Goal: Task Accomplishment & Management: Manage account settings

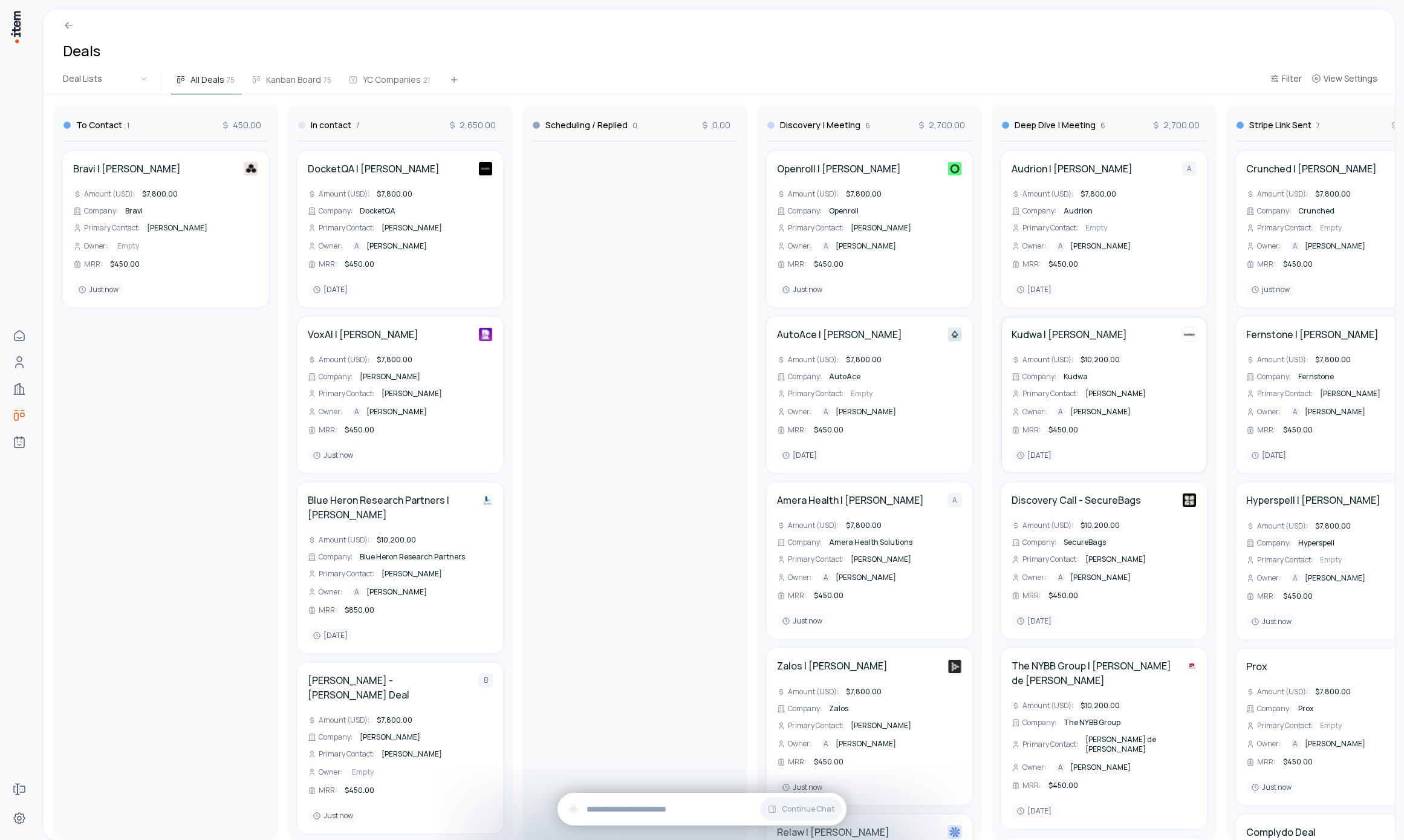
scroll to position [0, 1034]
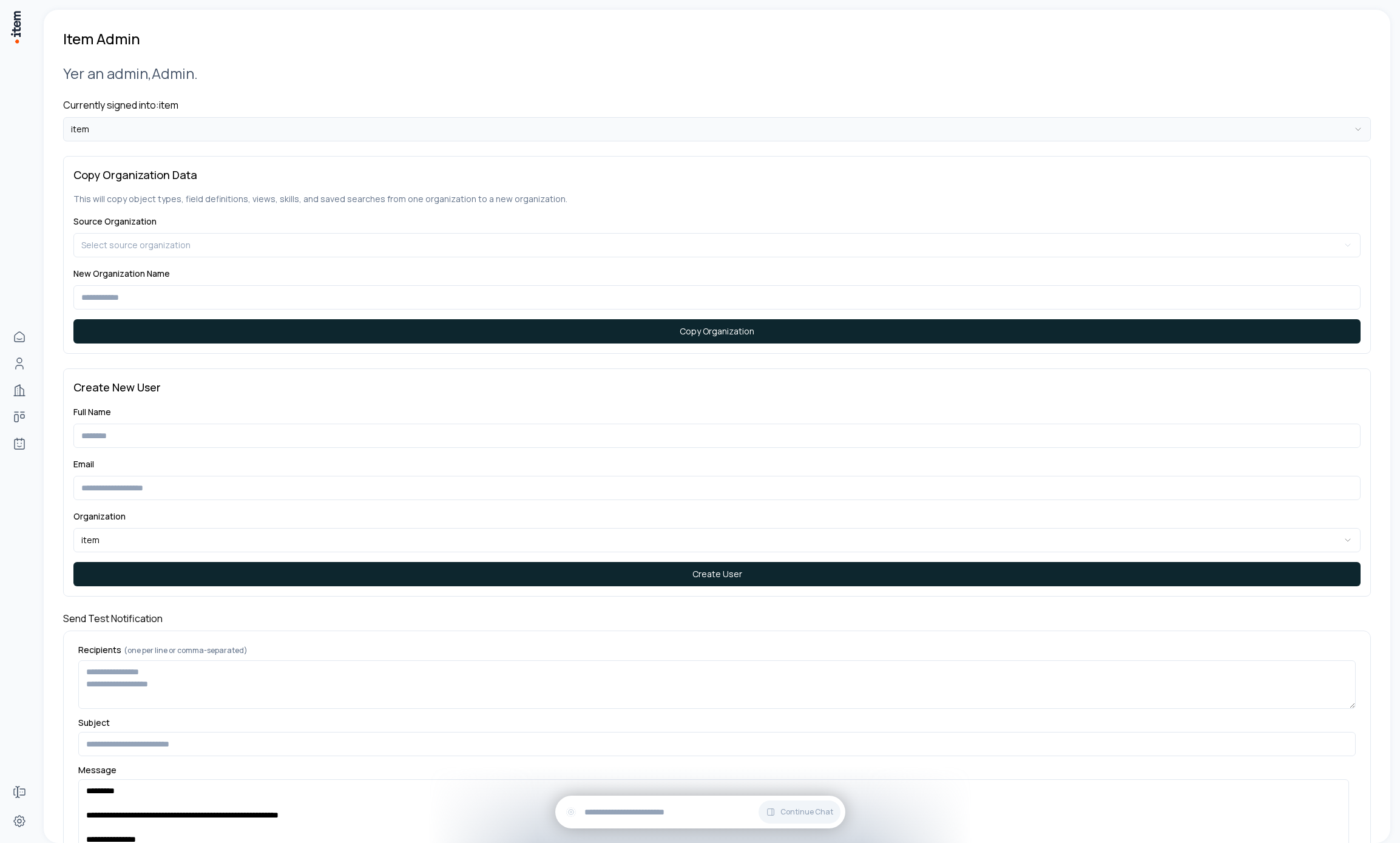
click at [244, 130] on html "**********" at bounding box center [700, 422] width 1400 height 843
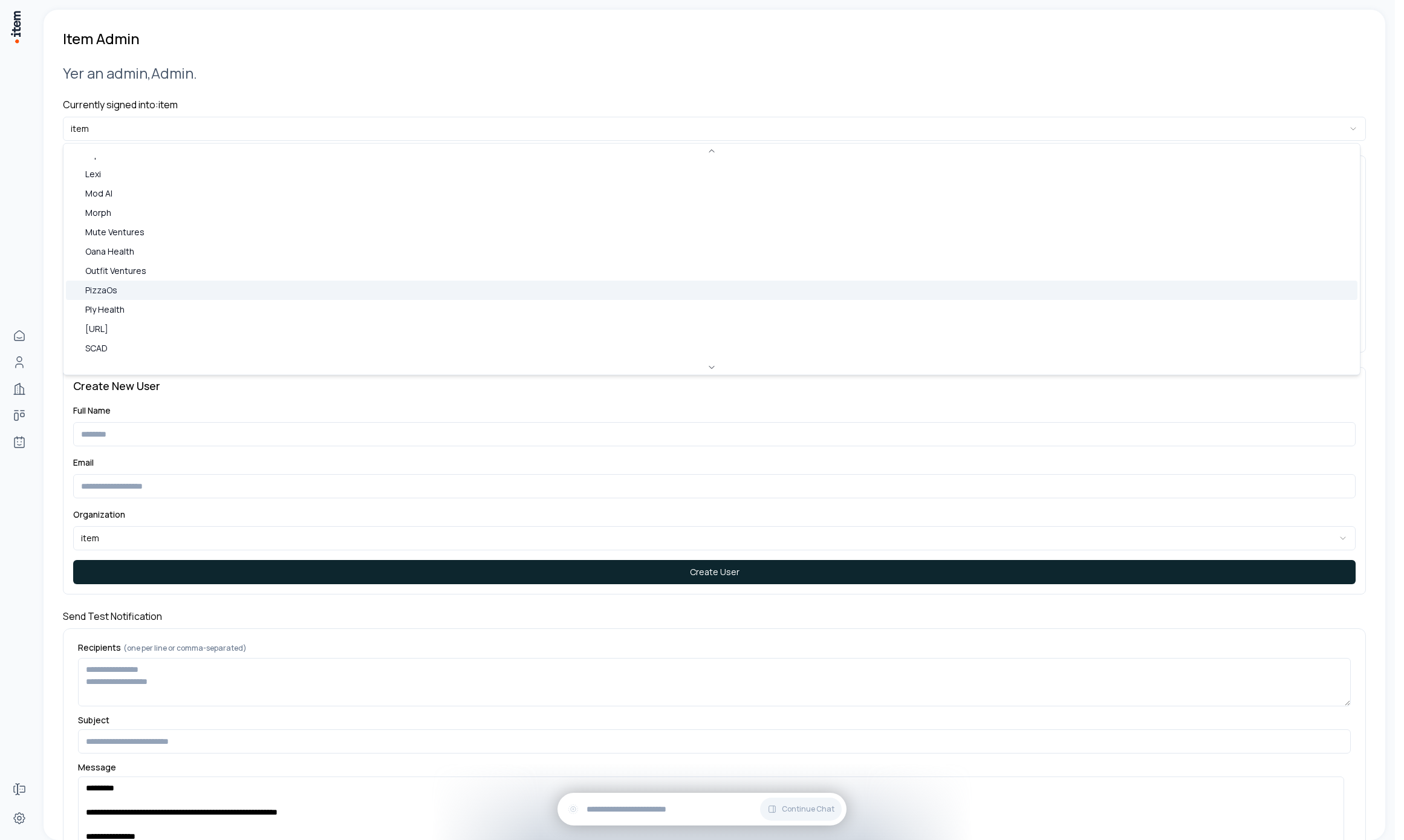
scroll to position [514, 0]
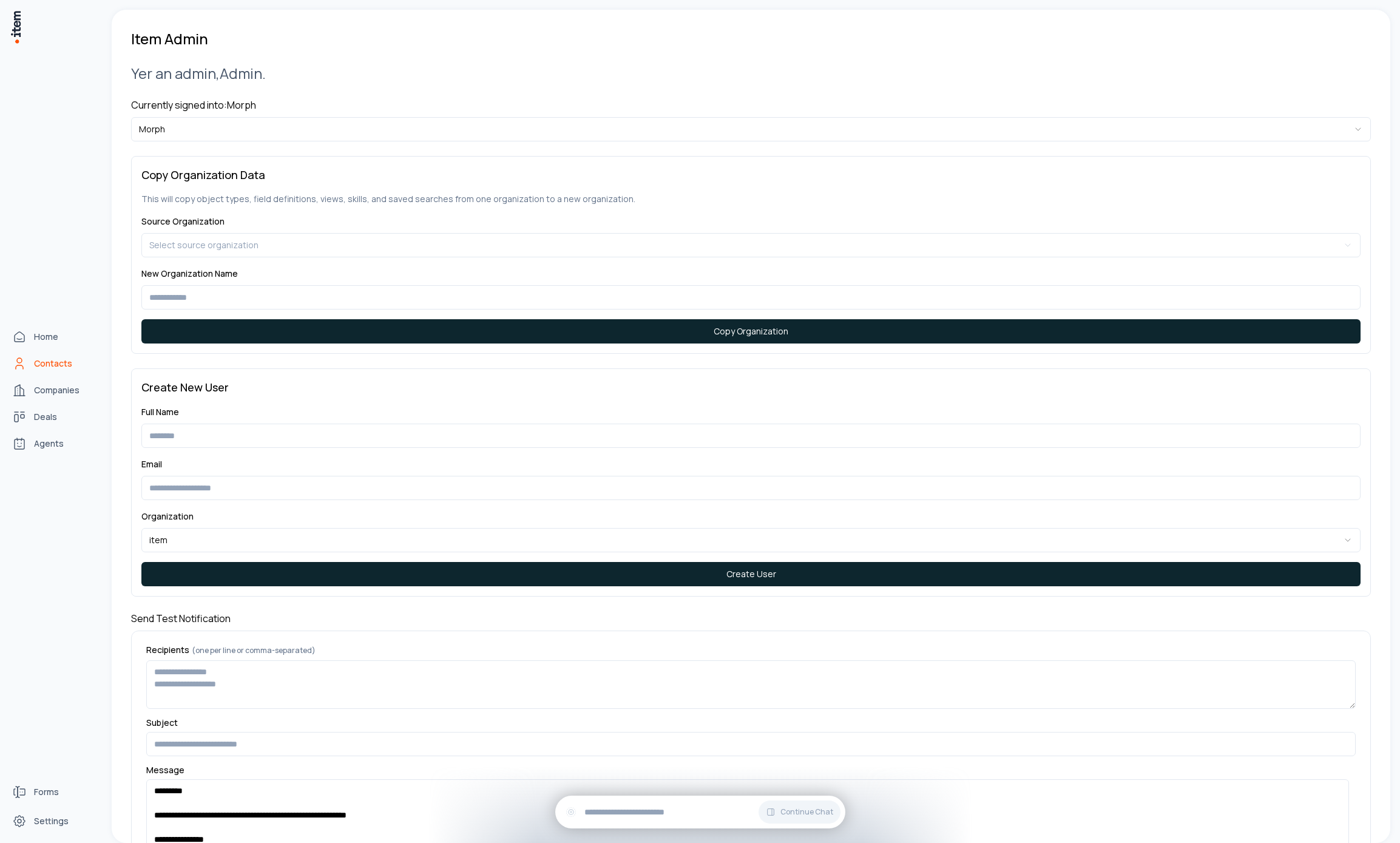
click at [45, 360] on span "Contacts" at bounding box center [53, 363] width 38 height 12
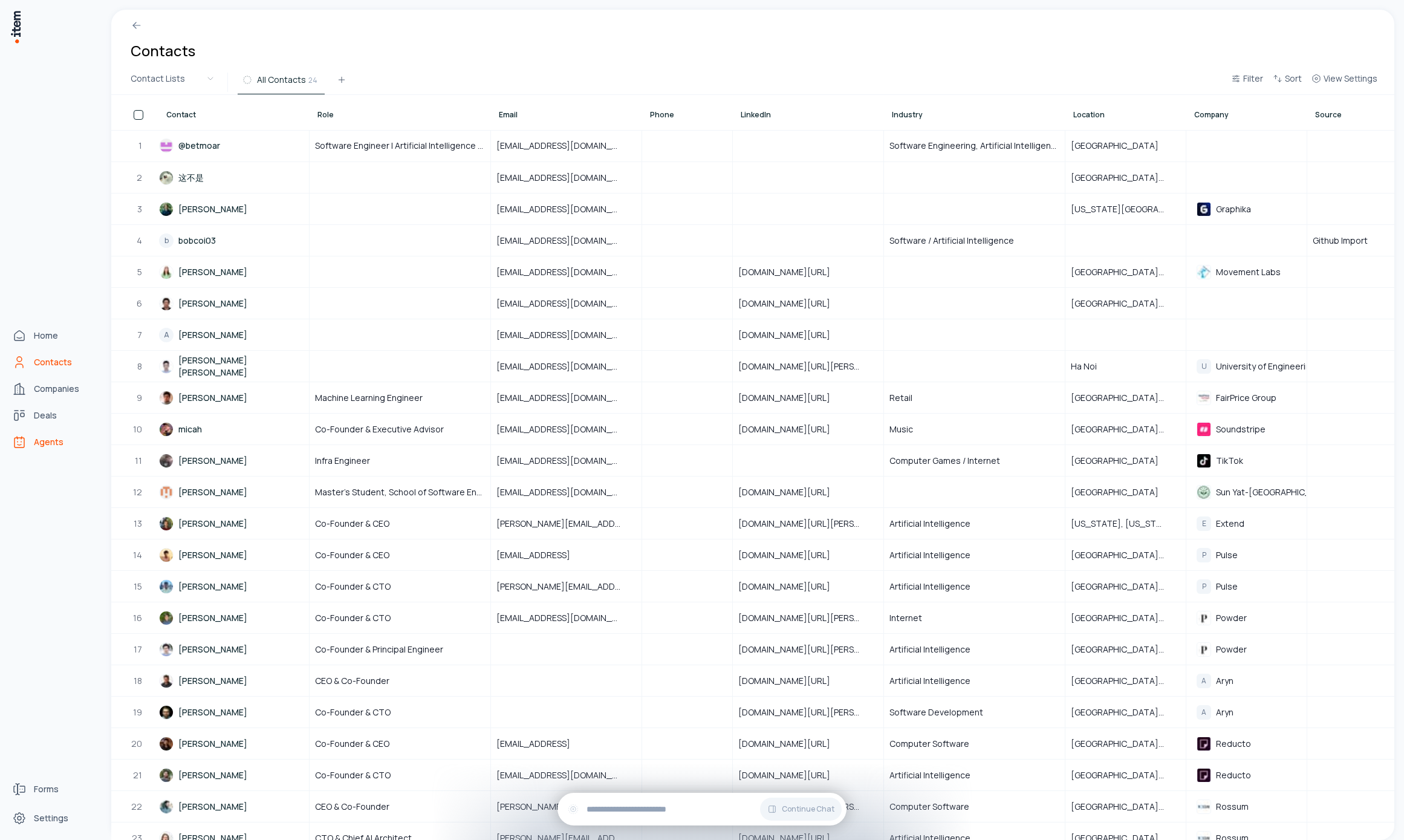
click at [38, 445] on span "Agents" at bounding box center [49, 442] width 30 height 12
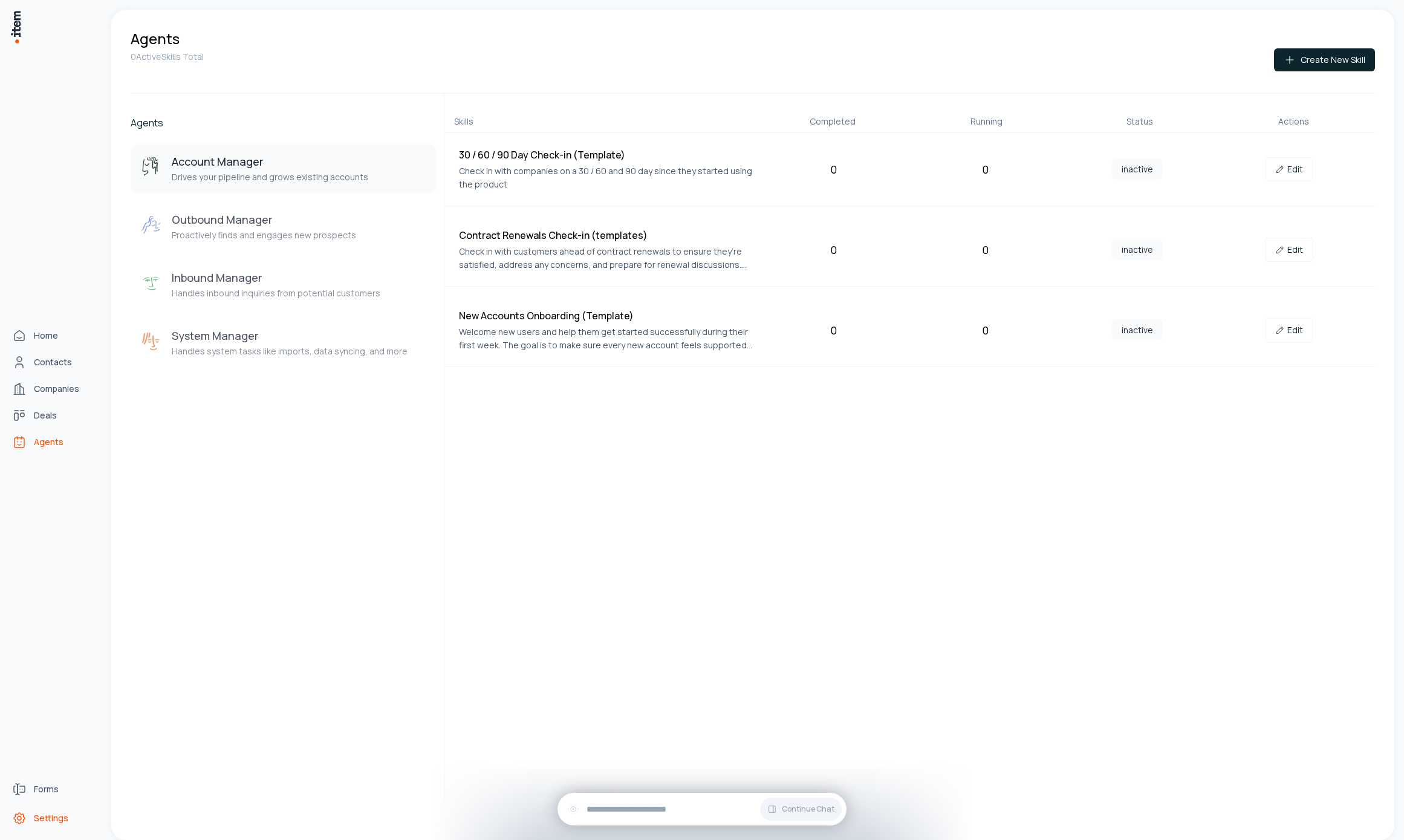
click at [23, 822] on icon "Settings" at bounding box center [19, 817] width 15 height 15
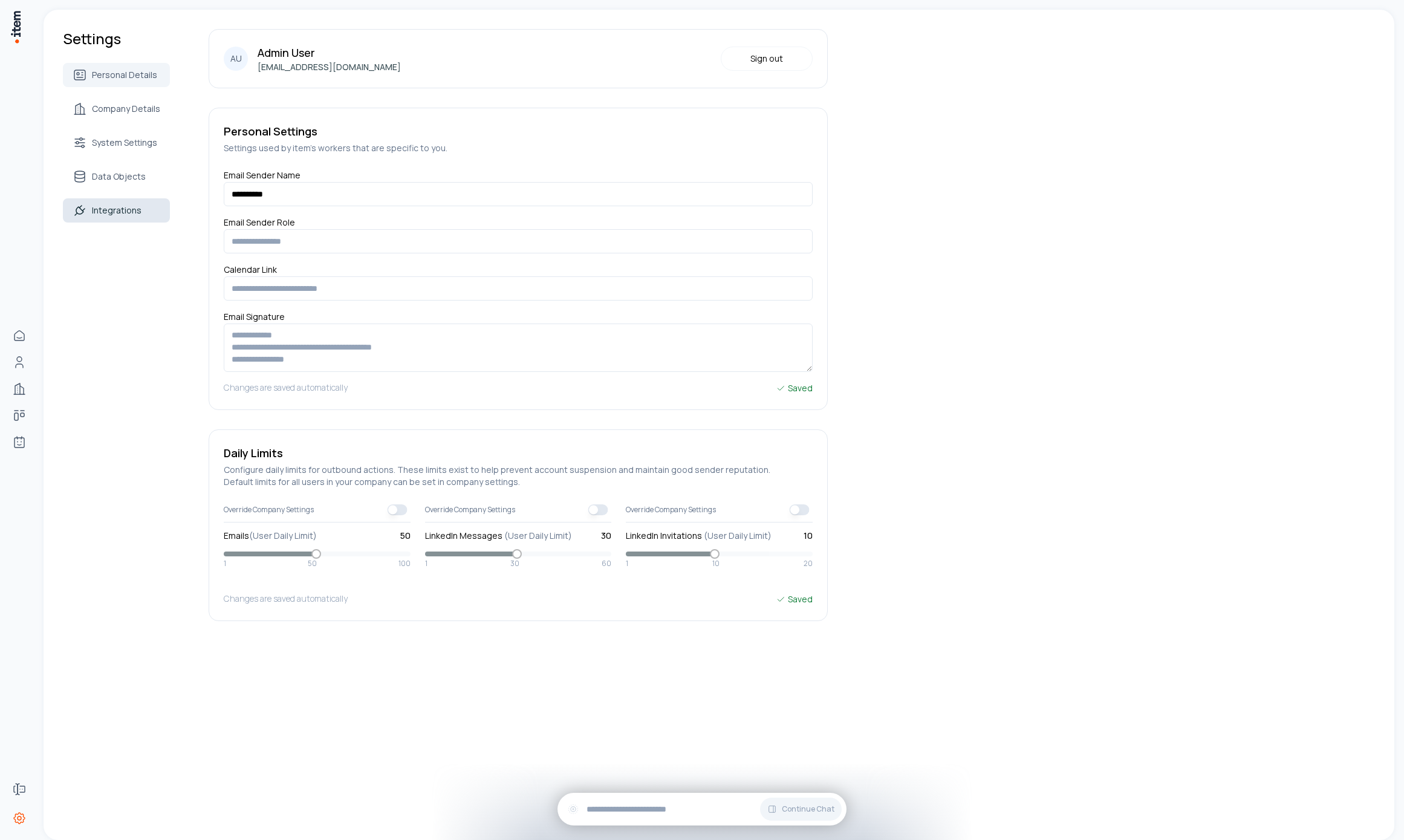
click at [93, 210] on span "Integrations" at bounding box center [117, 210] width 50 height 12
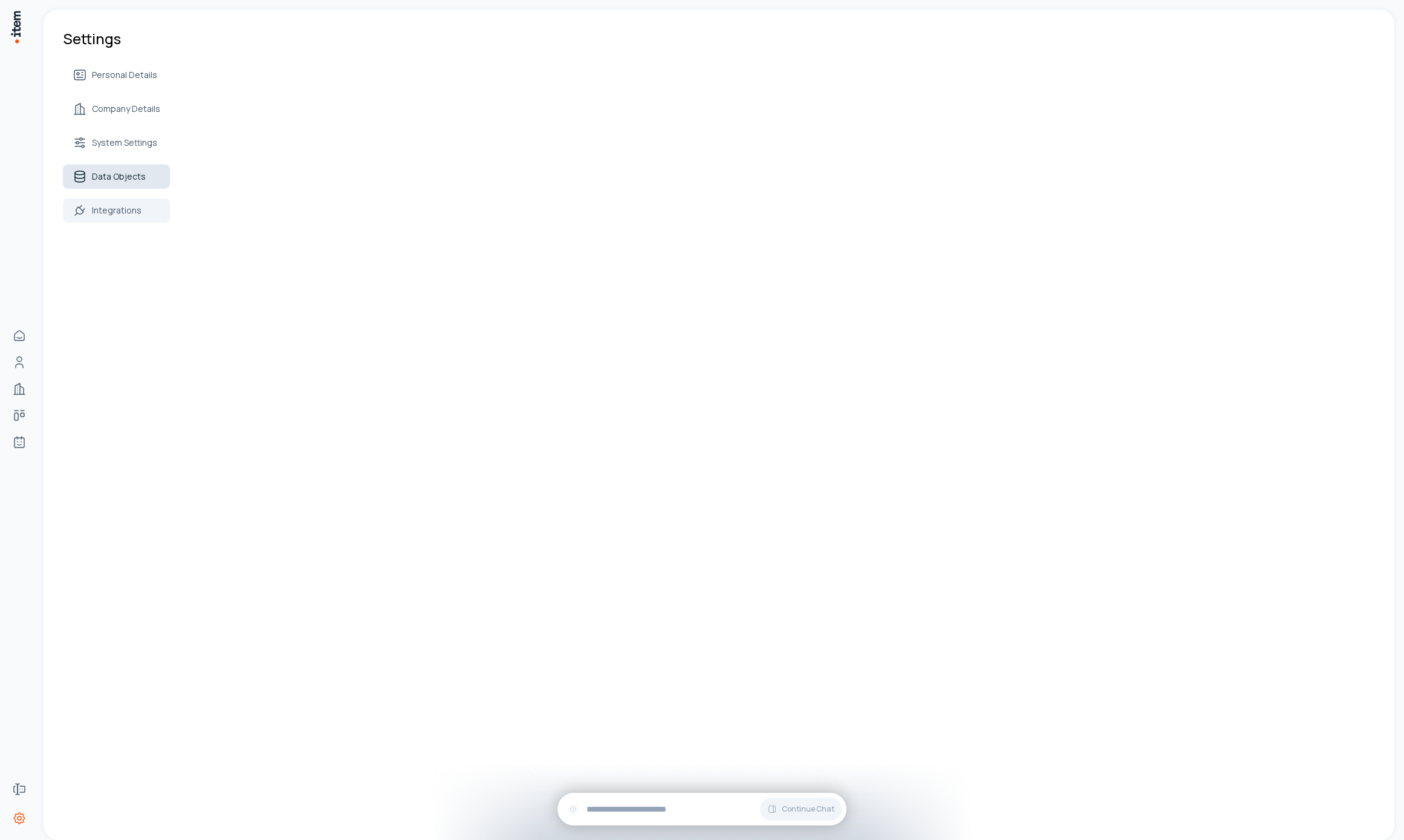
click at [110, 183] on link "Data Objects" at bounding box center [116, 177] width 107 height 24
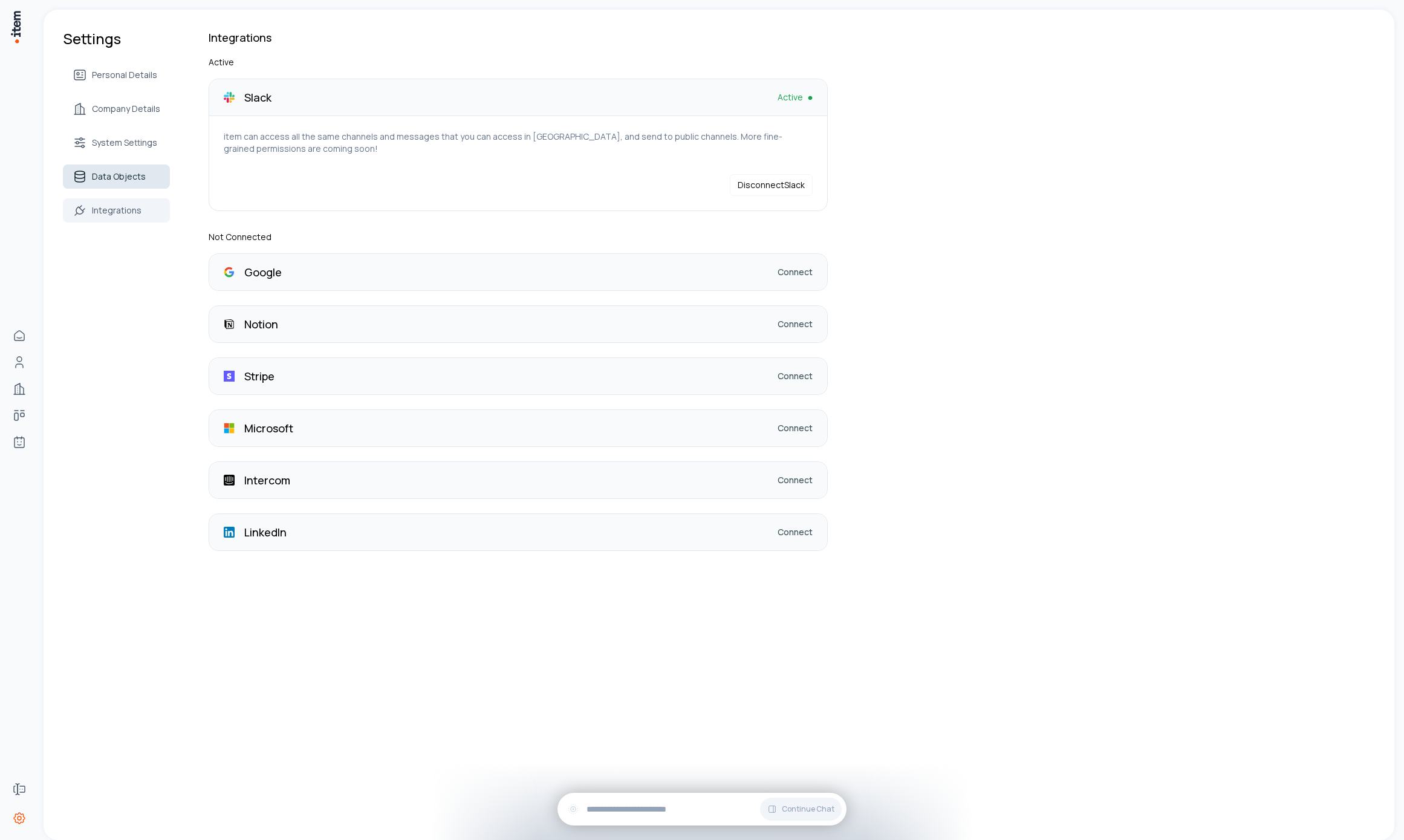
click at [127, 181] on span "Data Objects" at bounding box center [119, 177] width 54 height 12
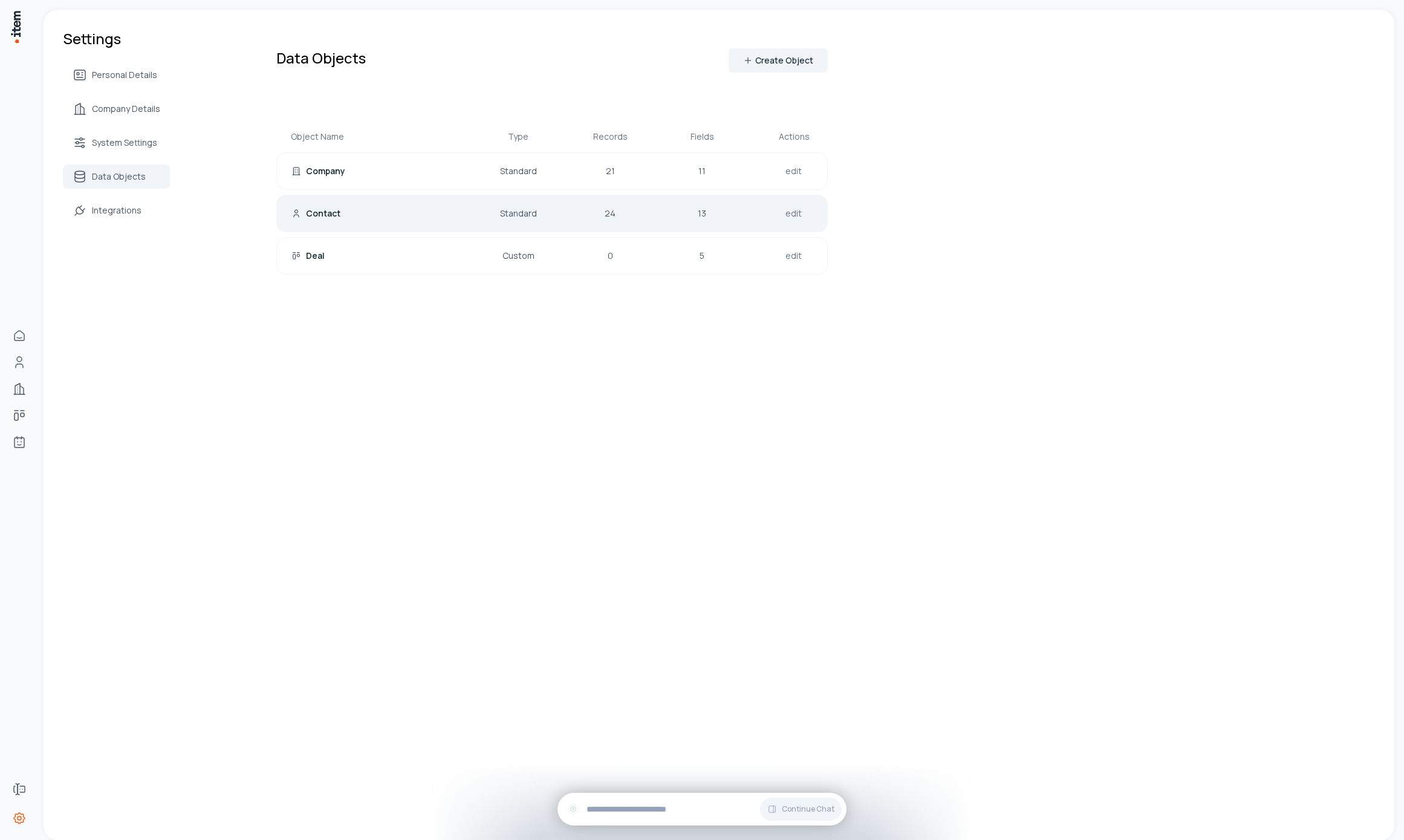
click at [493, 217] on div "Contact Standard 24 13 edit" at bounding box center [552, 213] width 552 height 37
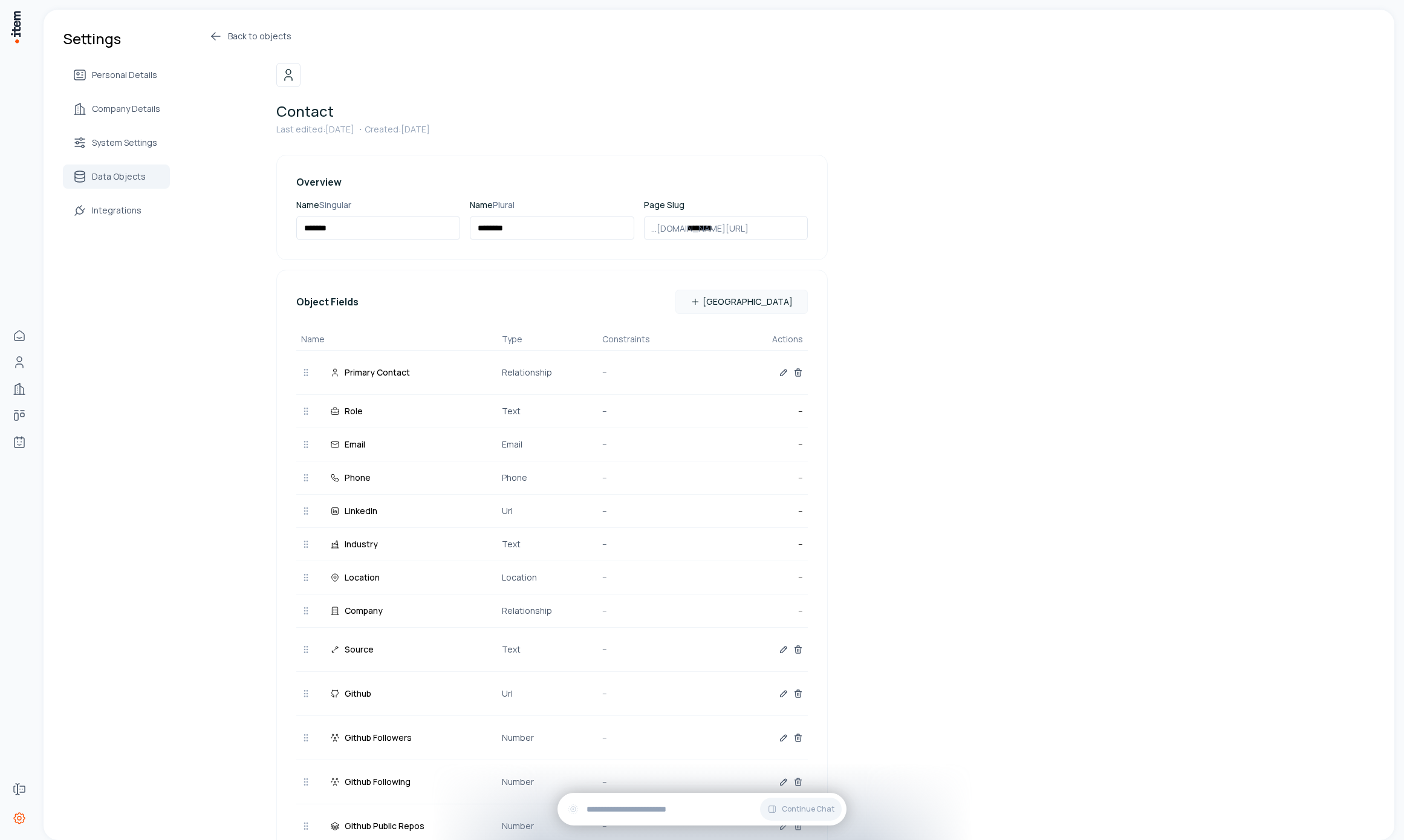
scroll to position [168, 0]
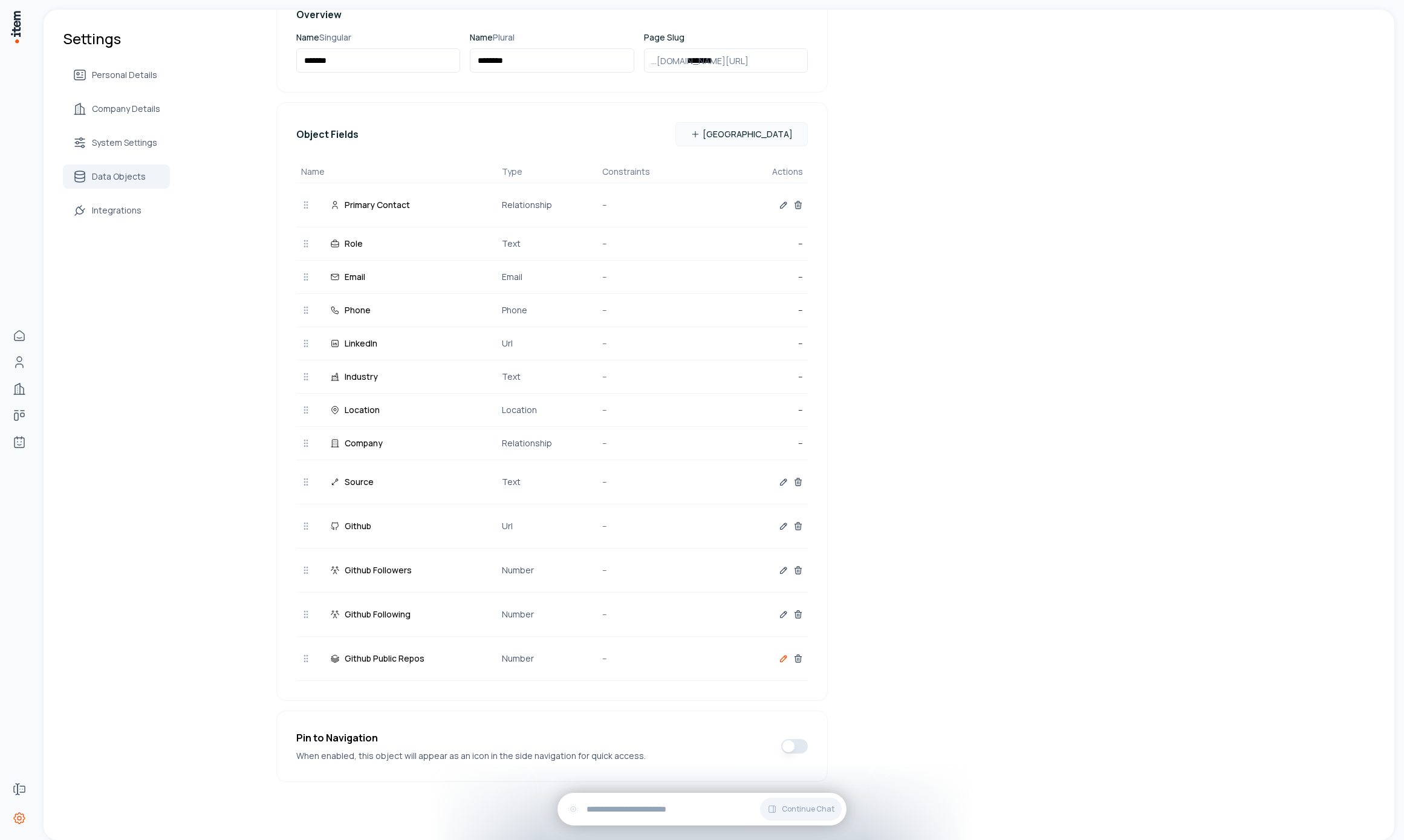
click at [779, 659] on icon "button" at bounding box center [783, 657] width 10 height 10
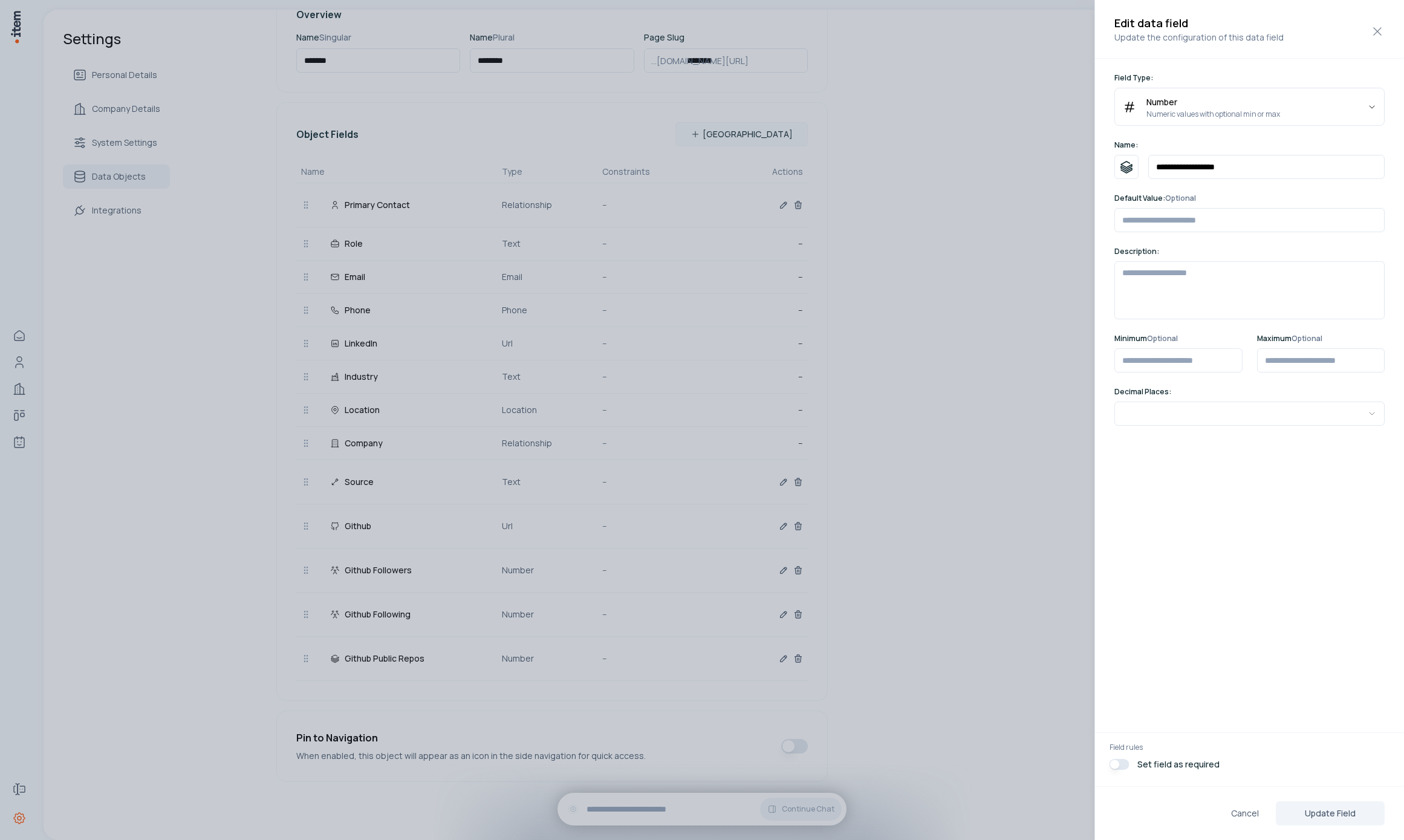
click at [971, 431] on div at bounding box center [702, 420] width 1404 height 840
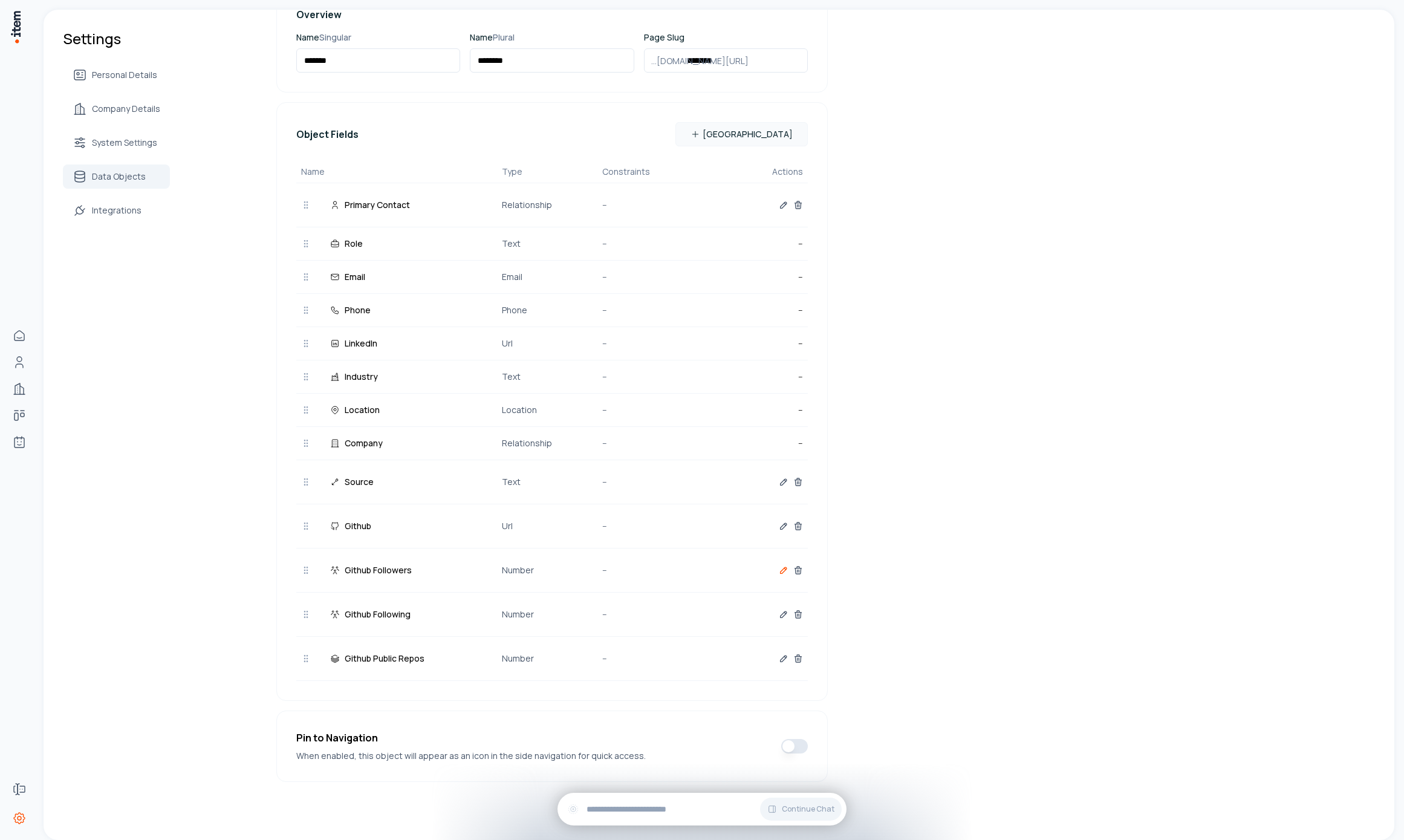
click at [785, 568] on icon "button" at bounding box center [786, 569] width 2 height 2
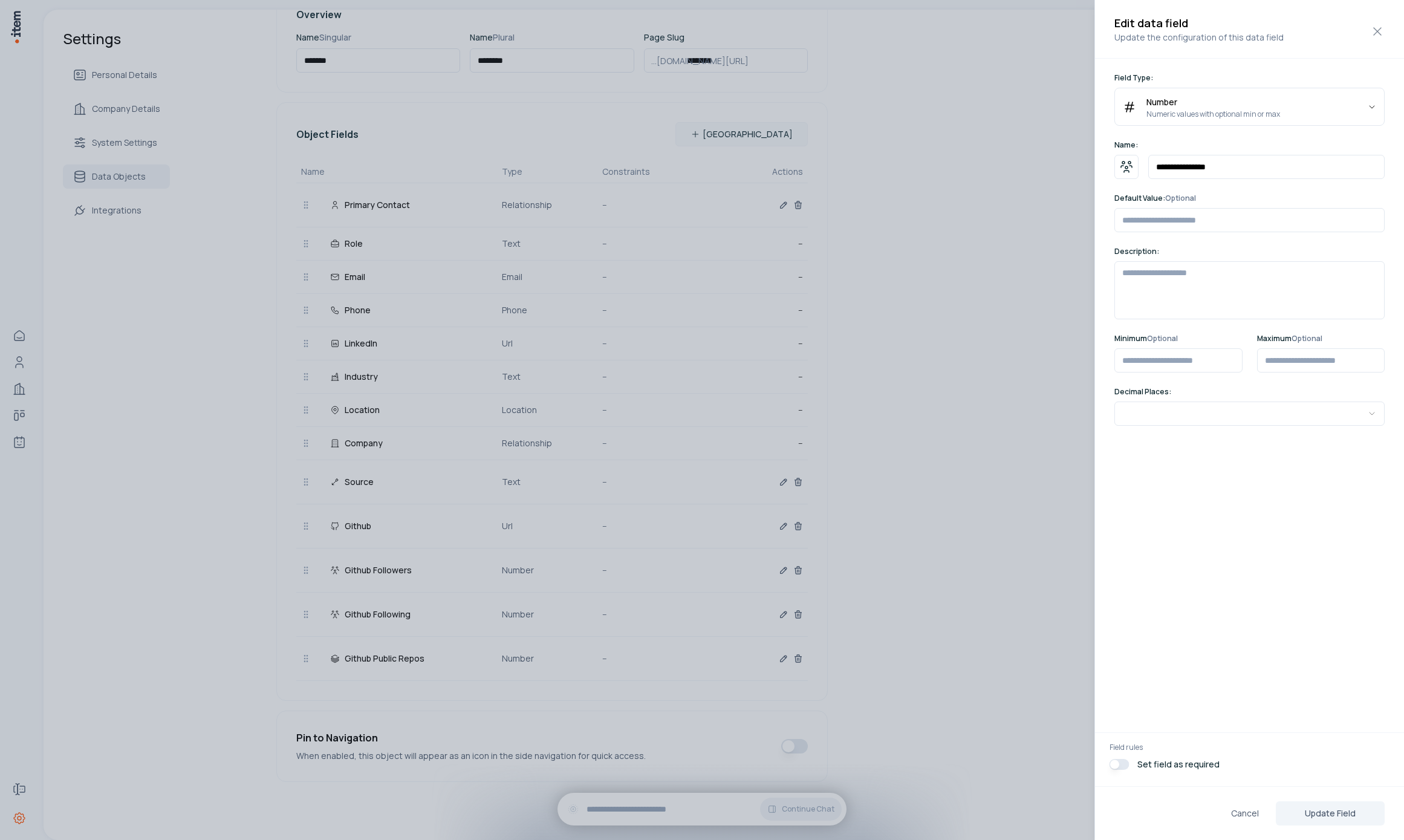
click at [913, 435] on div at bounding box center [702, 420] width 1404 height 840
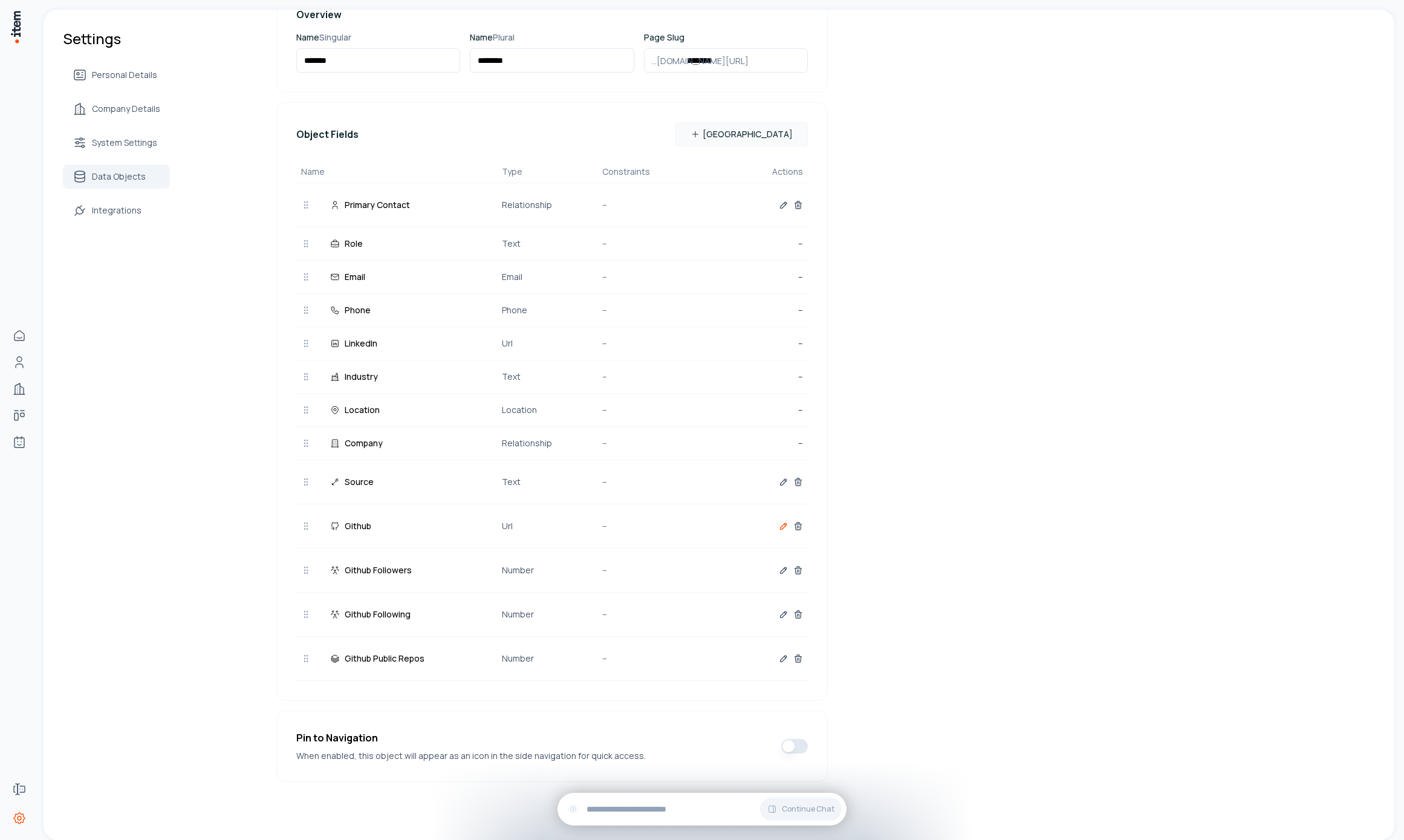
click at [780, 526] on icon "button" at bounding box center [783, 525] width 10 height 10
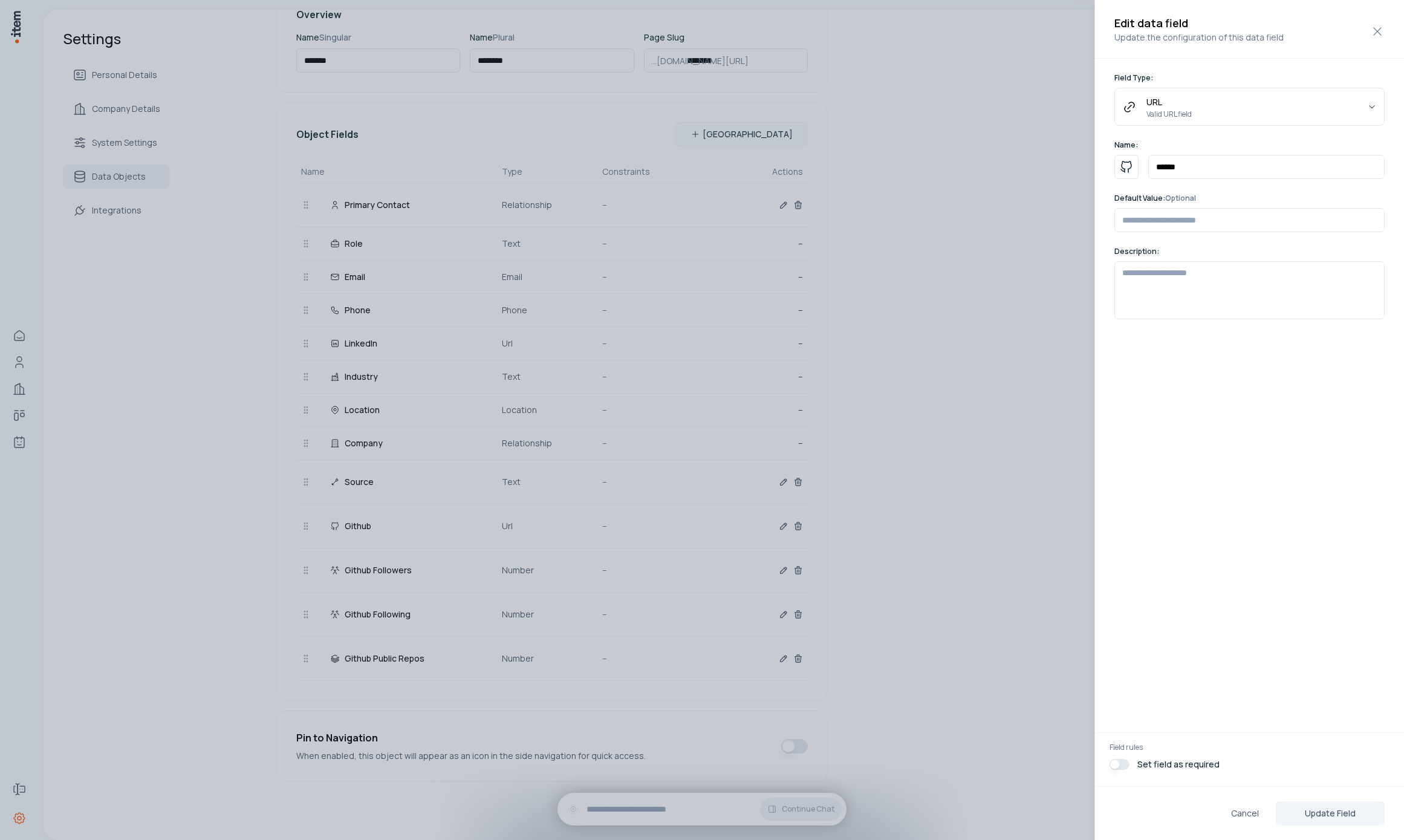
click at [792, 614] on div at bounding box center [702, 420] width 1404 height 840
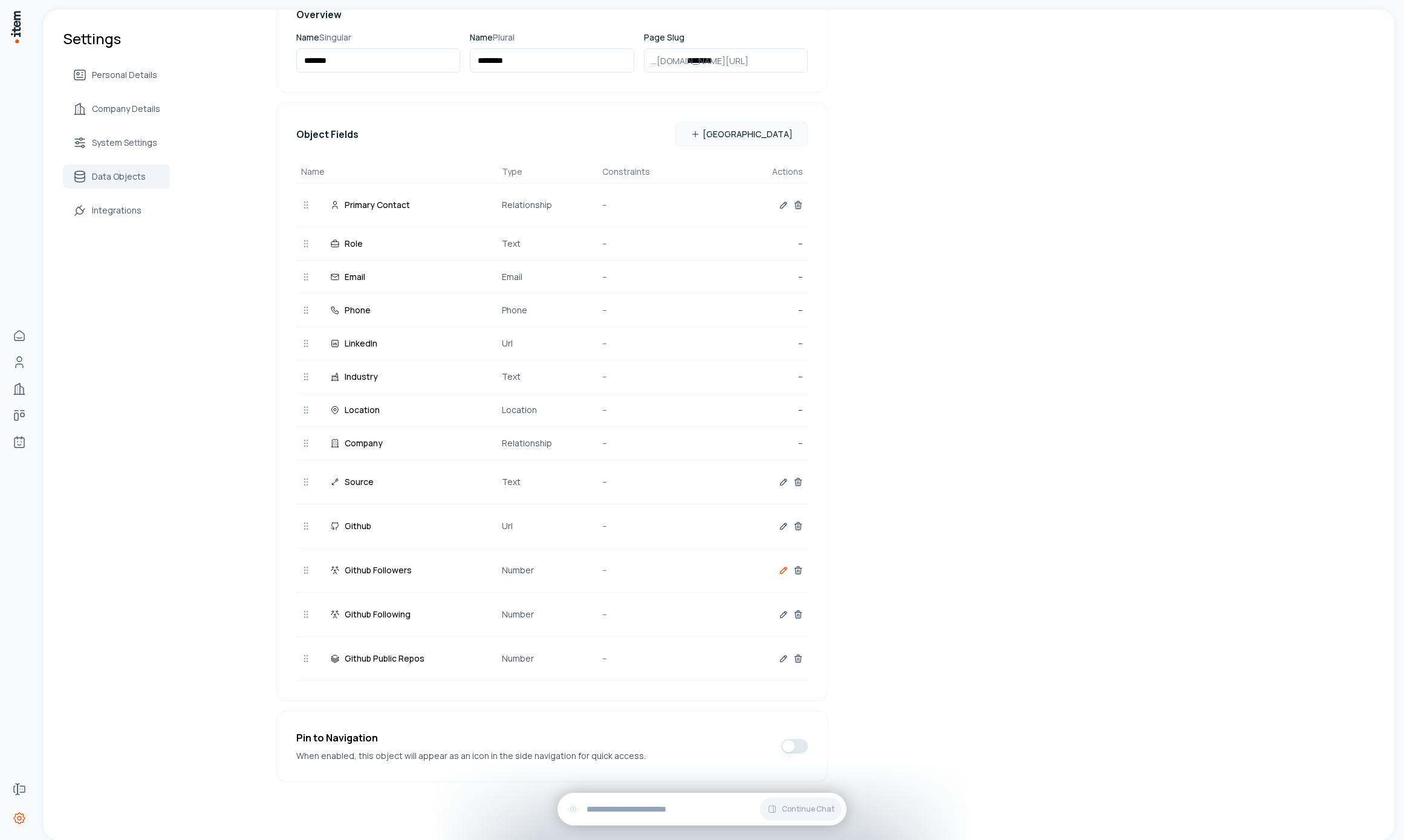
click at [780, 570] on icon "button" at bounding box center [783, 570] width 10 height 10
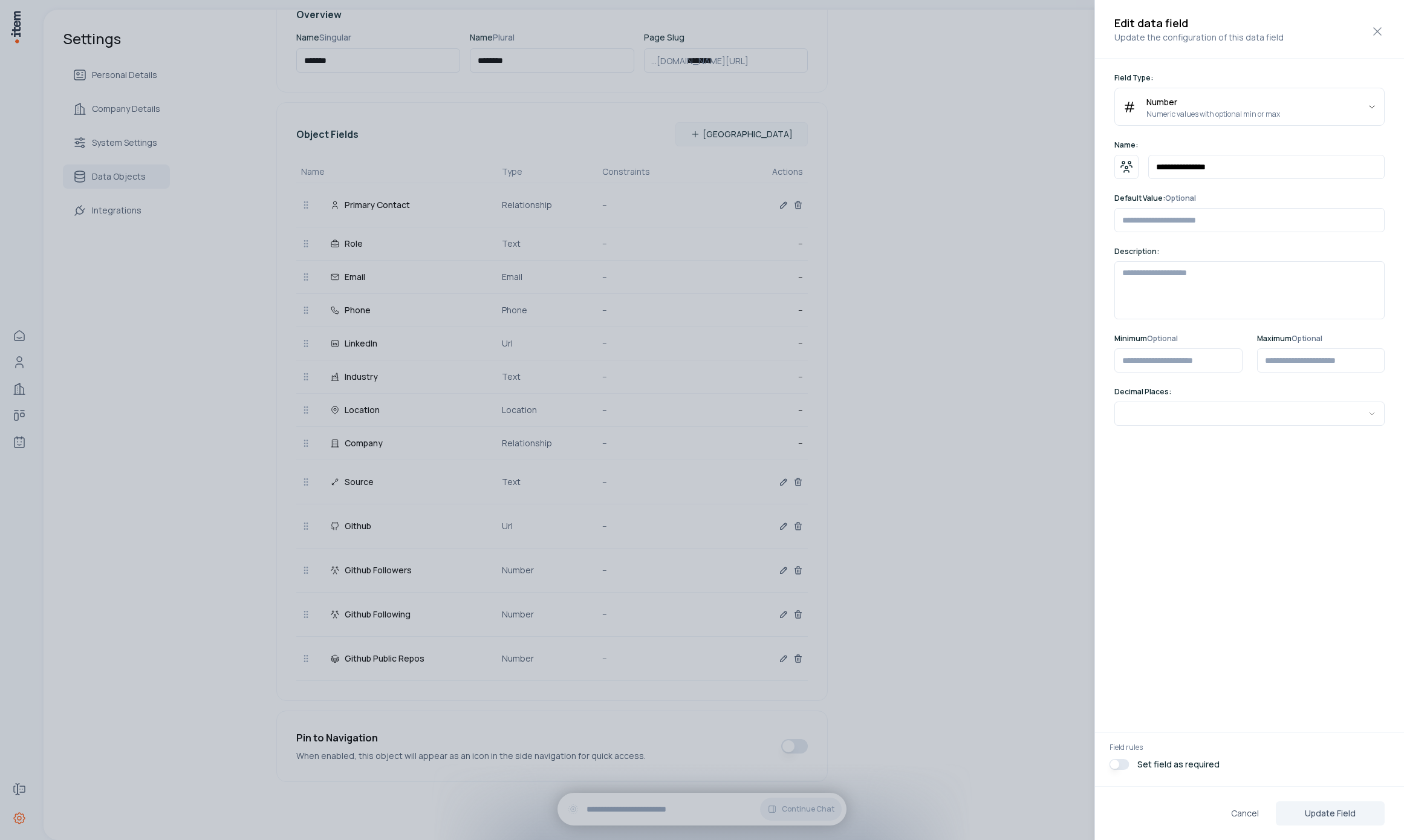
click at [926, 522] on div at bounding box center [702, 420] width 1404 height 840
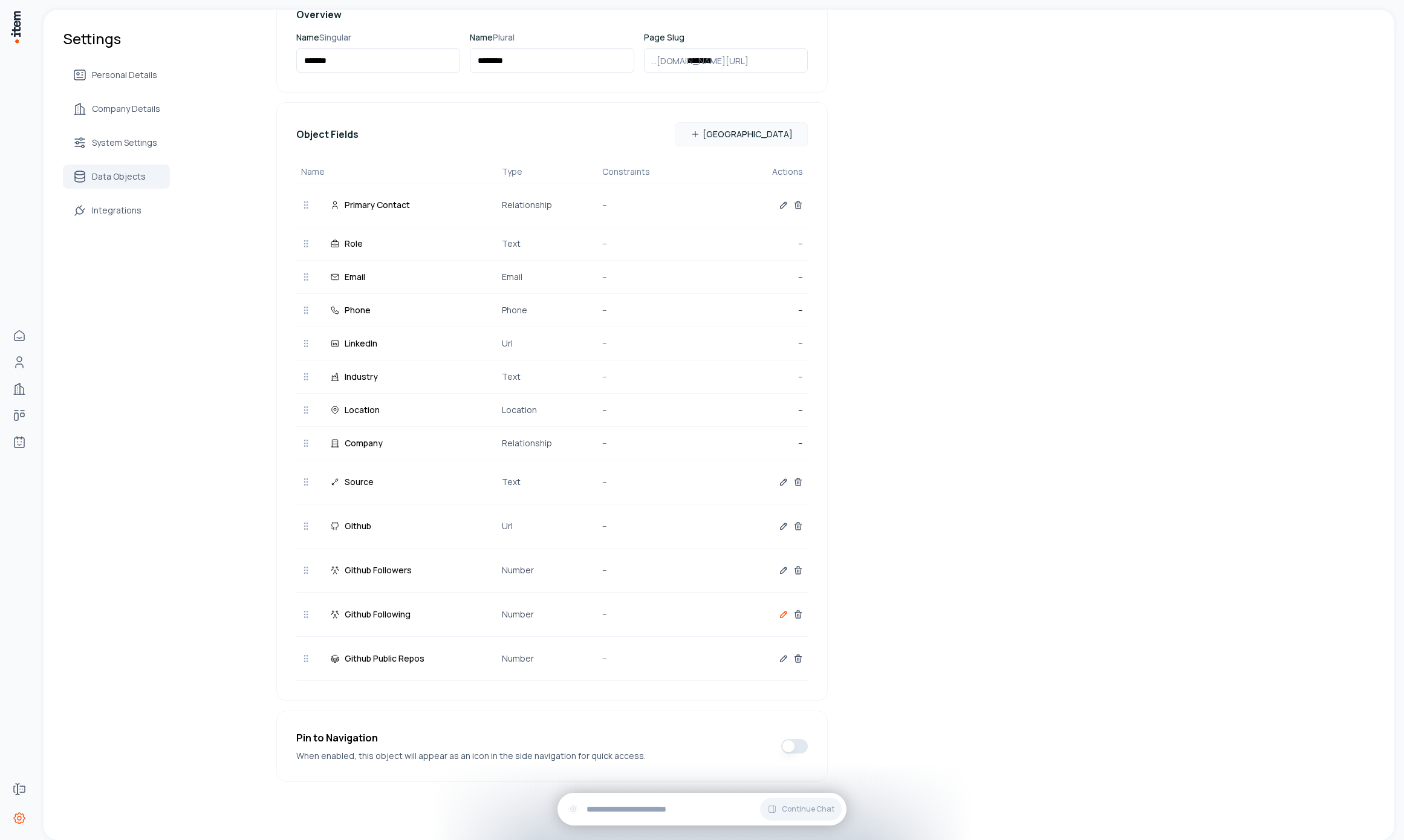
click at [777, 615] on div at bounding box center [752, 614] width 100 height 24
click at [779, 615] on icon "button" at bounding box center [783, 614] width 10 height 10
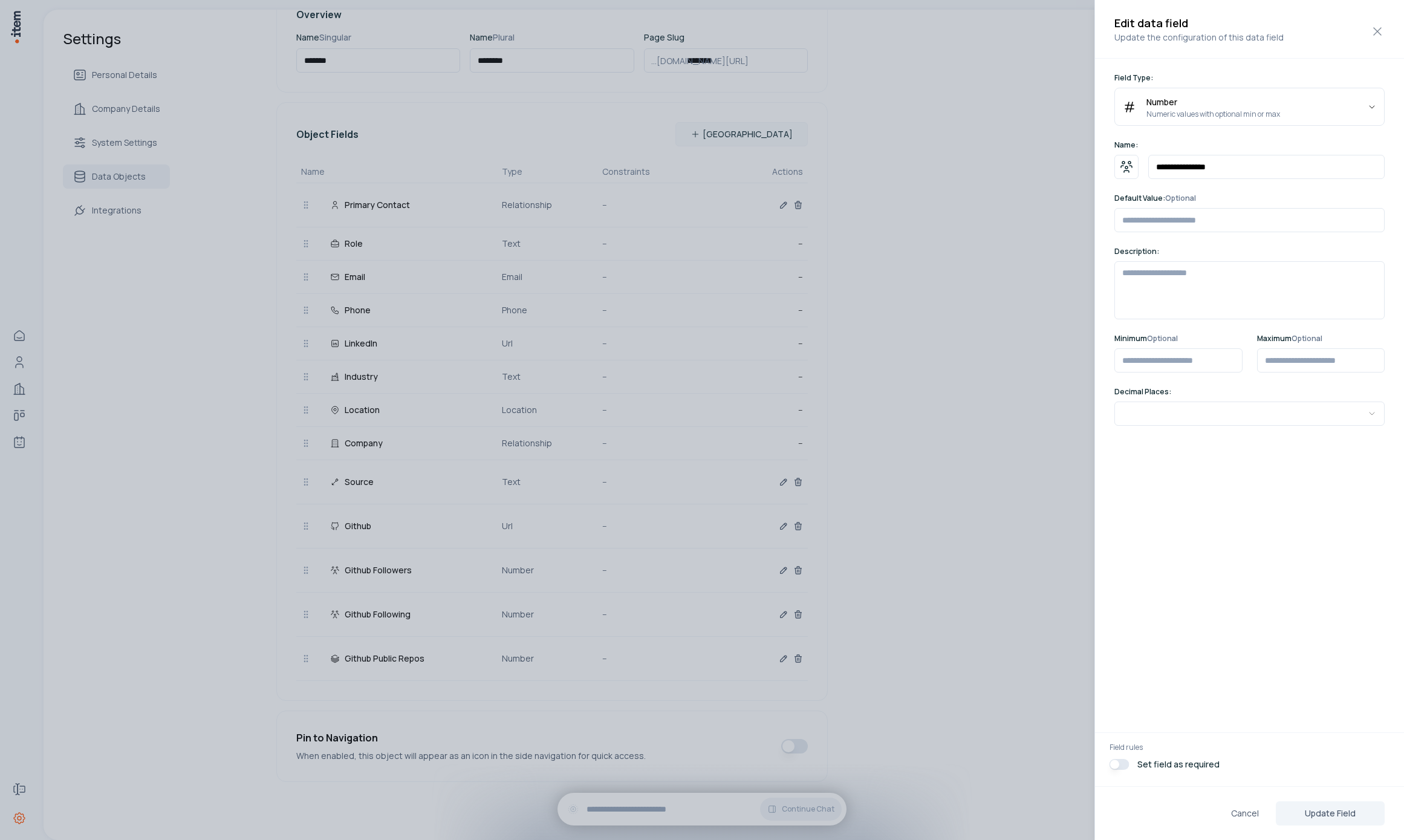
click at [858, 576] on div at bounding box center [702, 420] width 1404 height 840
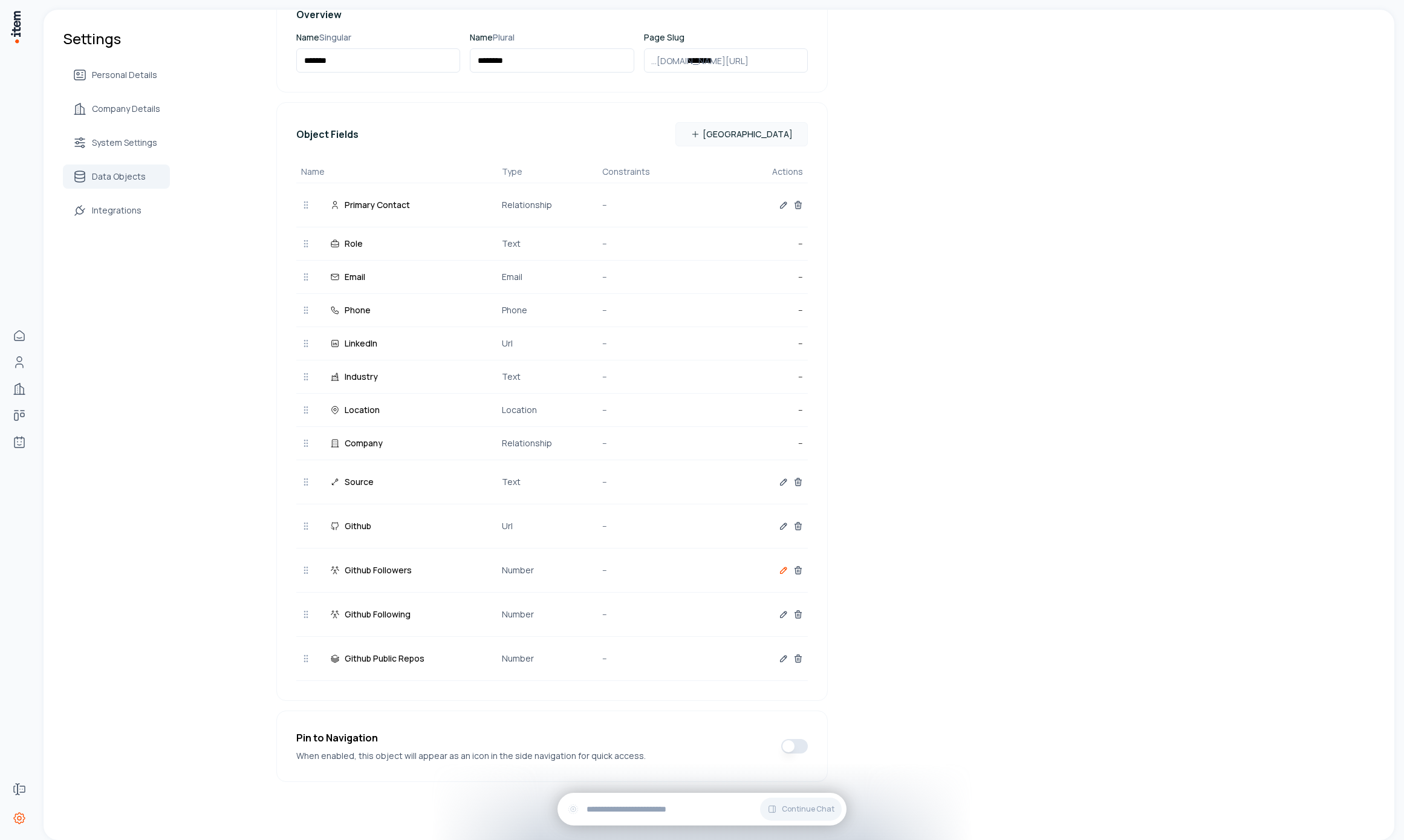
click at [779, 570] on icon "button" at bounding box center [783, 570] width 10 height 10
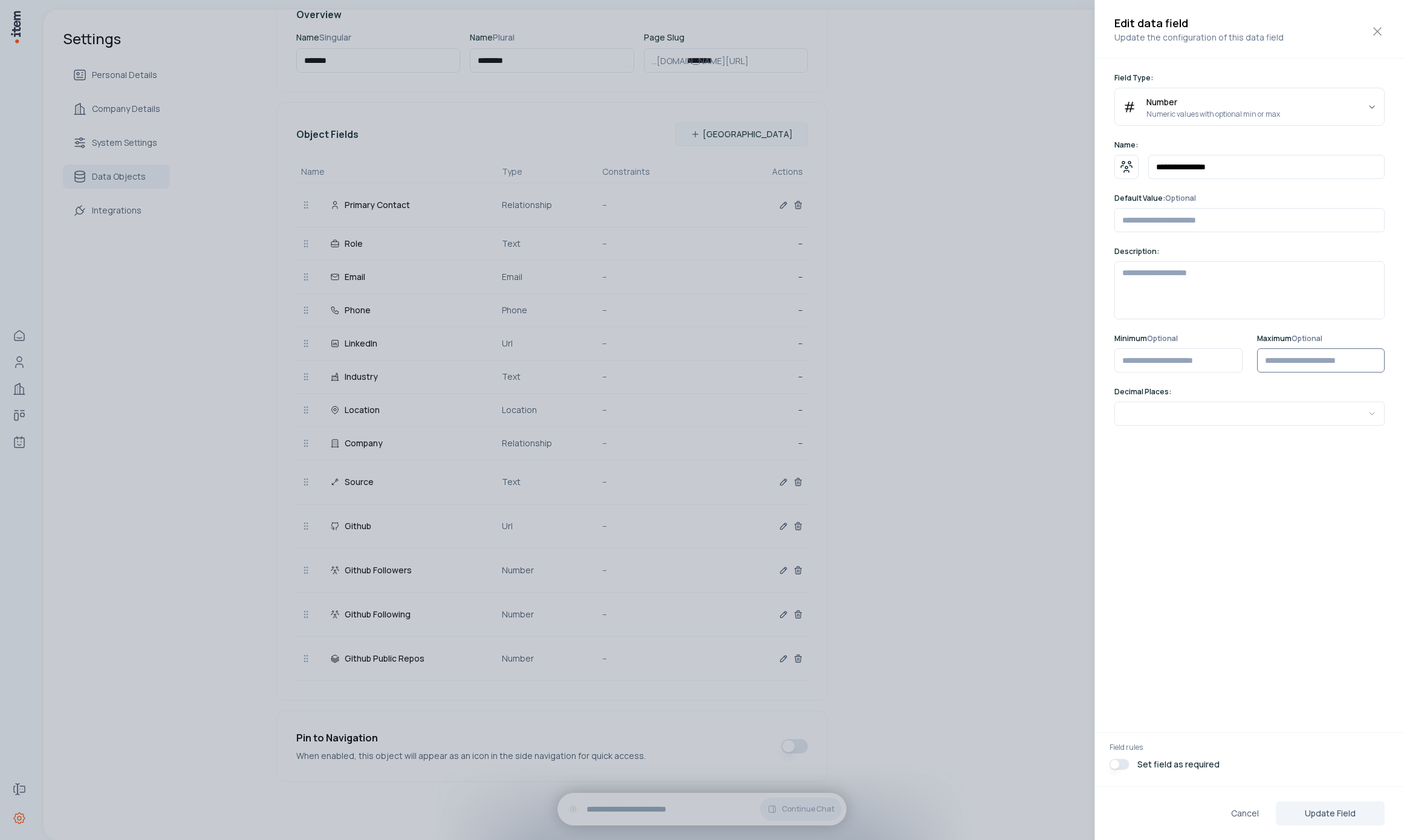
click at [1364, 364] on input "*" at bounding box center [1320, 360] width 128 height 24
click at [1161, 364] on input "*" at bounding box center [1178, 360] width 128 height 24
click at [1312, 813] on button "Update Field" at bounding box center [1330, 813] width 109 height 24
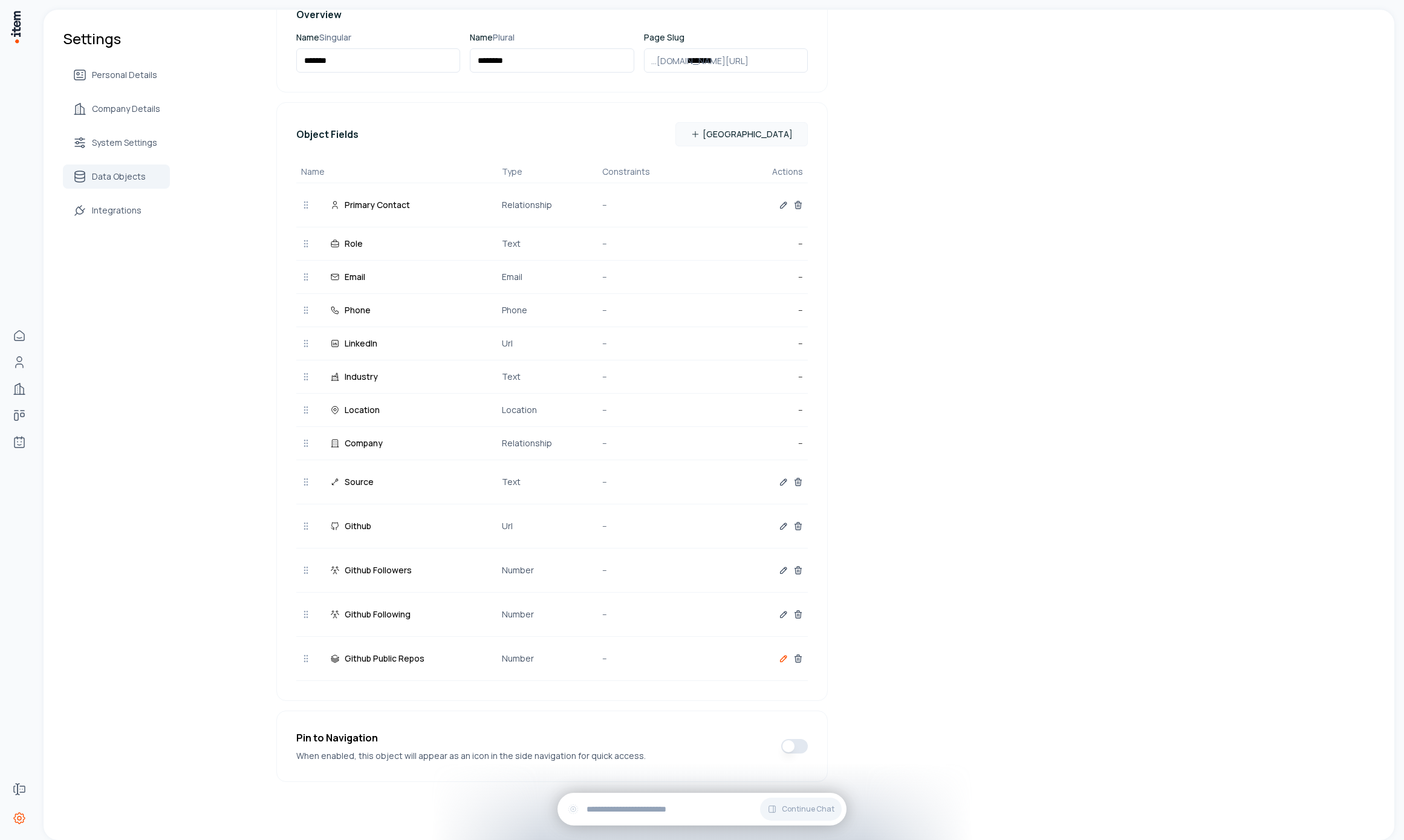
click at [780, 659] on icon "button" at bounding box center [783, 657] width 10 height 10
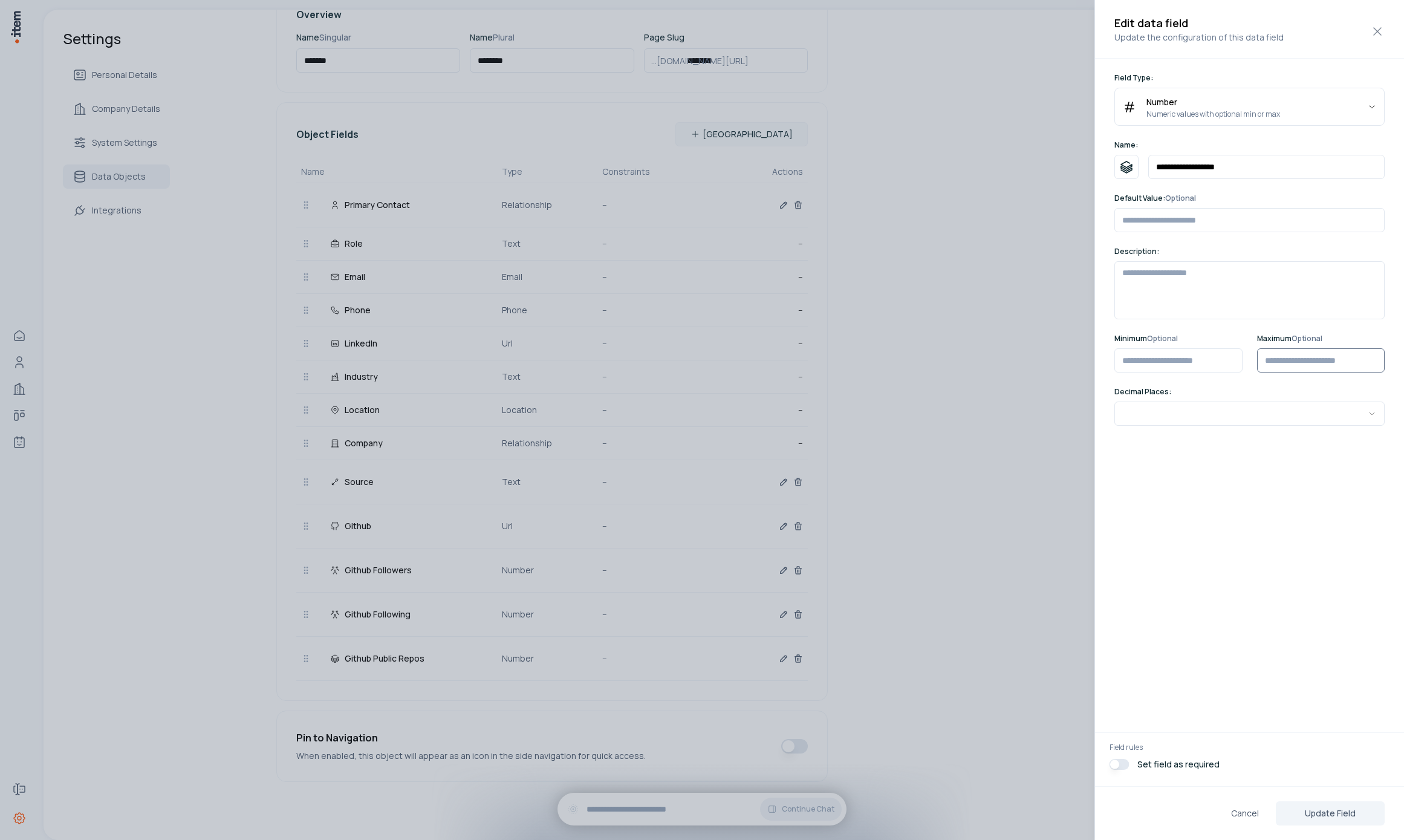
click at [1287, 365] on input "*" at bounding box center [1320, 360] width 128 height 24
click at [1354, 818] on button "Update Field" at bounding box center [1330, 813] width 109 height 24
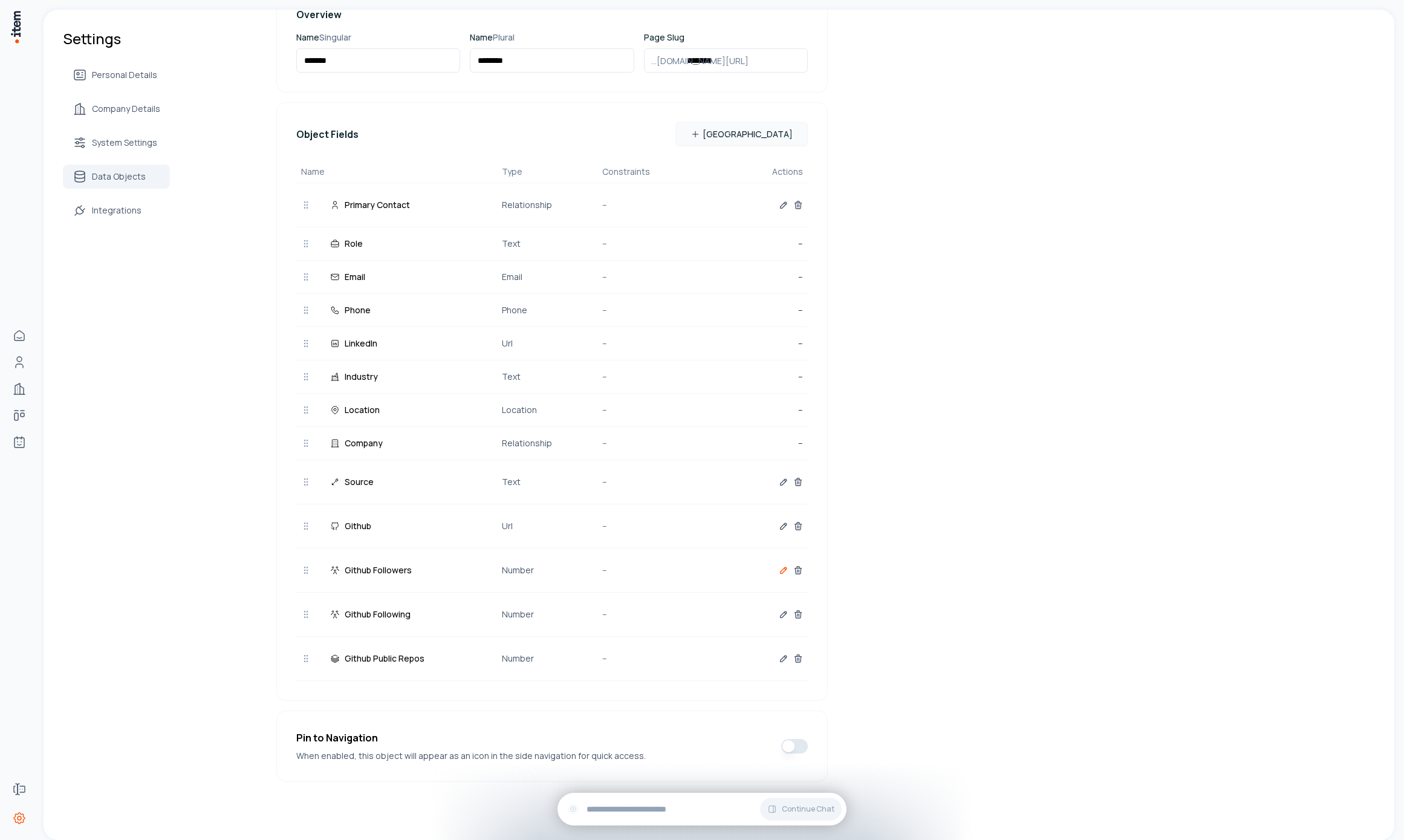
click at [782, 565] on icon "button" at bounding box center [783, 570] width 10 height 10
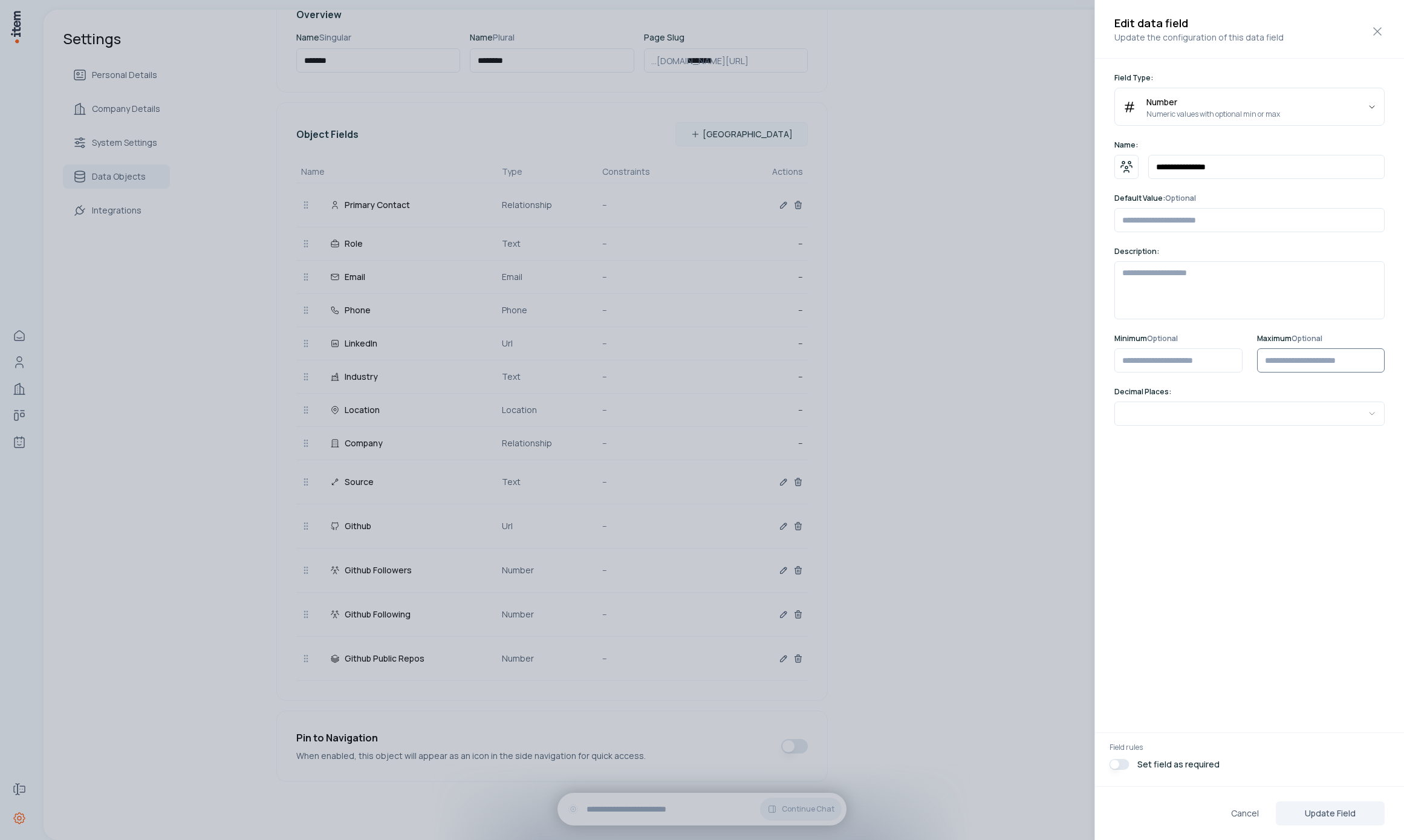
click at [1314, 353] on input "*" at bounding box center [1320, 360] width 128 height 24
click at [1300, 355] on input "*" at bounding box center [1320, 360] width 128 height 24
click at [1340, 814] on button "Update Field" at bounding box center [1330, 813] width 109 height 24
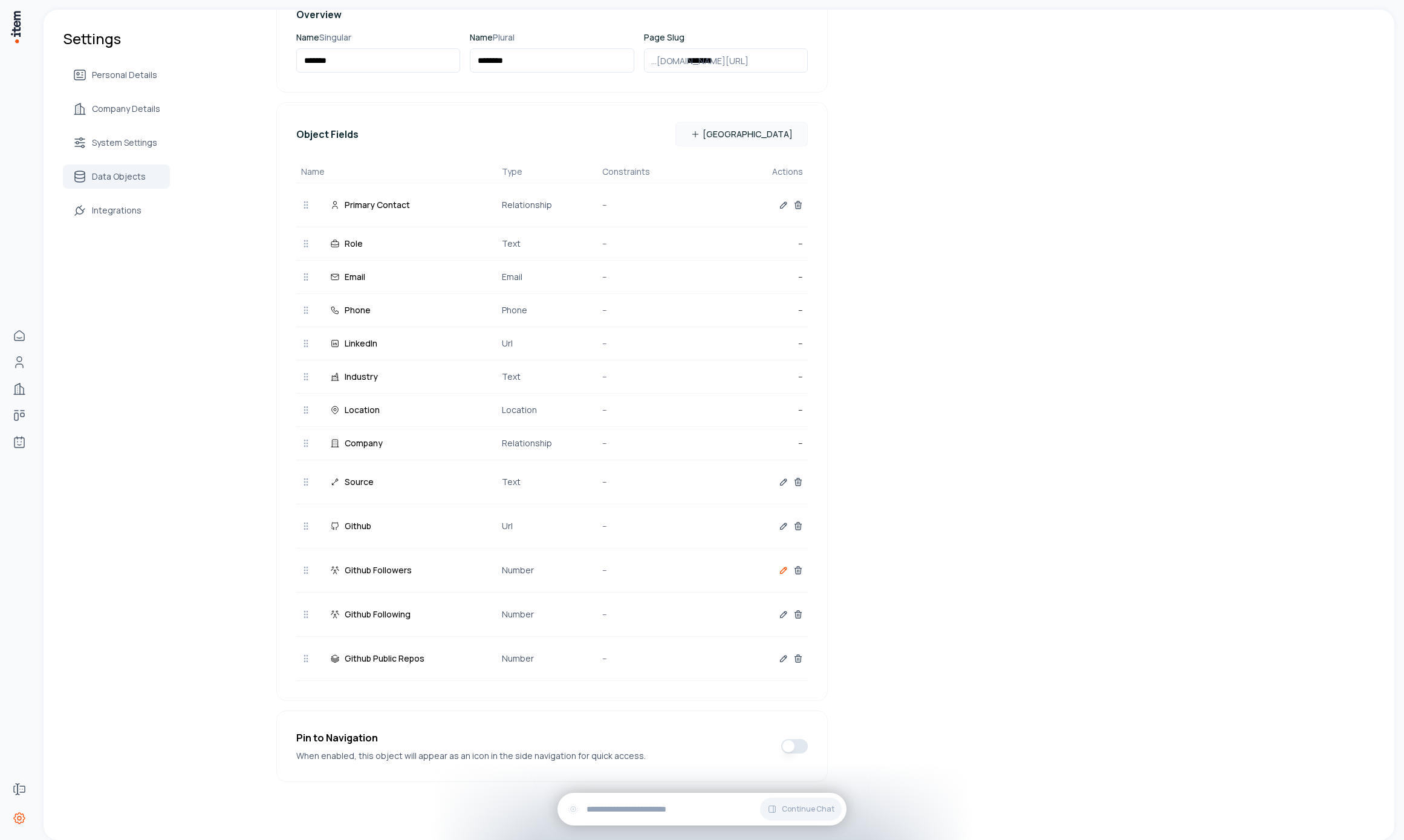
click at [783, 566] on icon "button" at bounding box center [783, 570] width 10 height 10
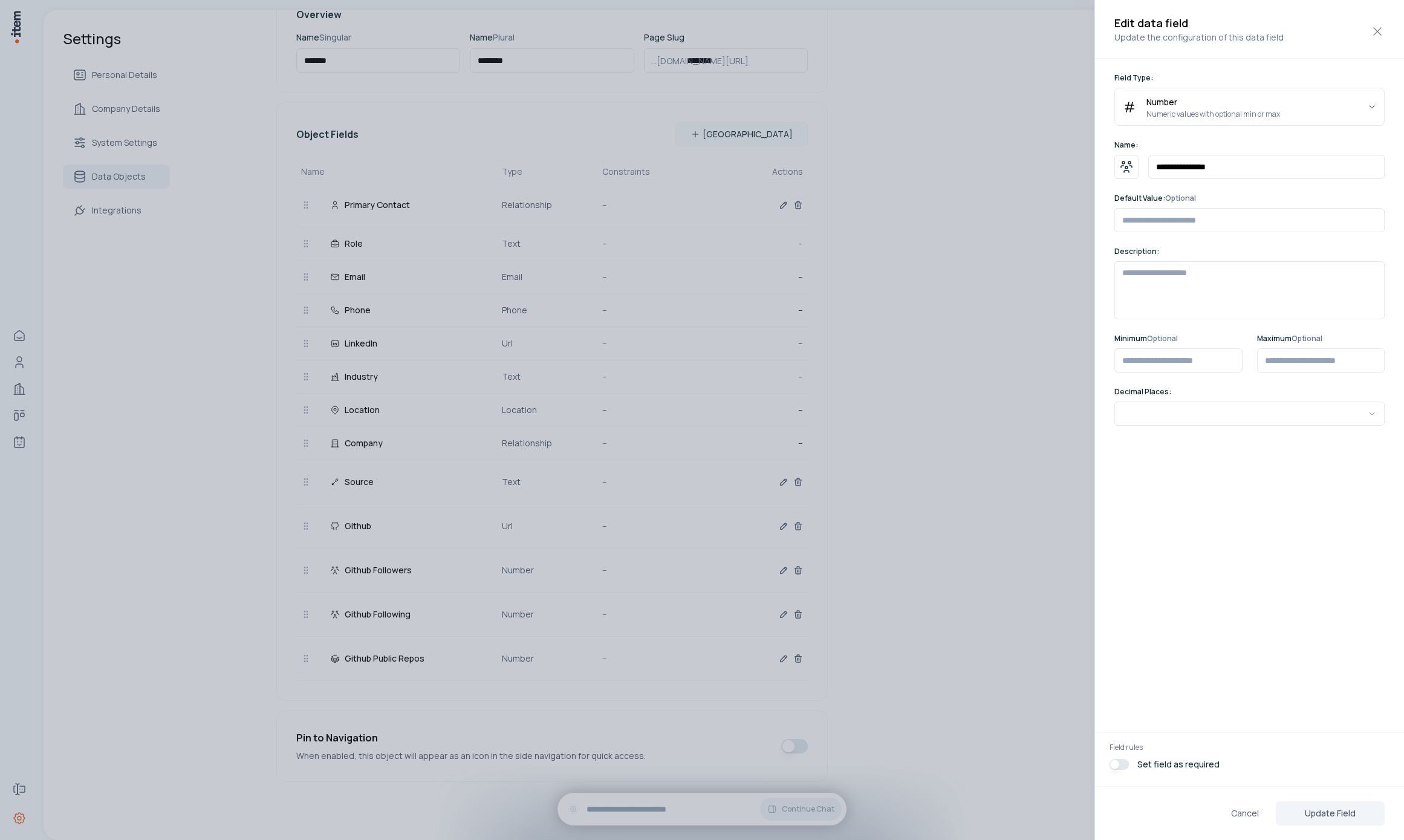
drag, startPoint x: 964, startPoint y: 540, endPoint x: 915, endPoint y: 551, distance: 50.2
click at [964, 540] on div at bounding box center [702, 420] width 1404 height 840
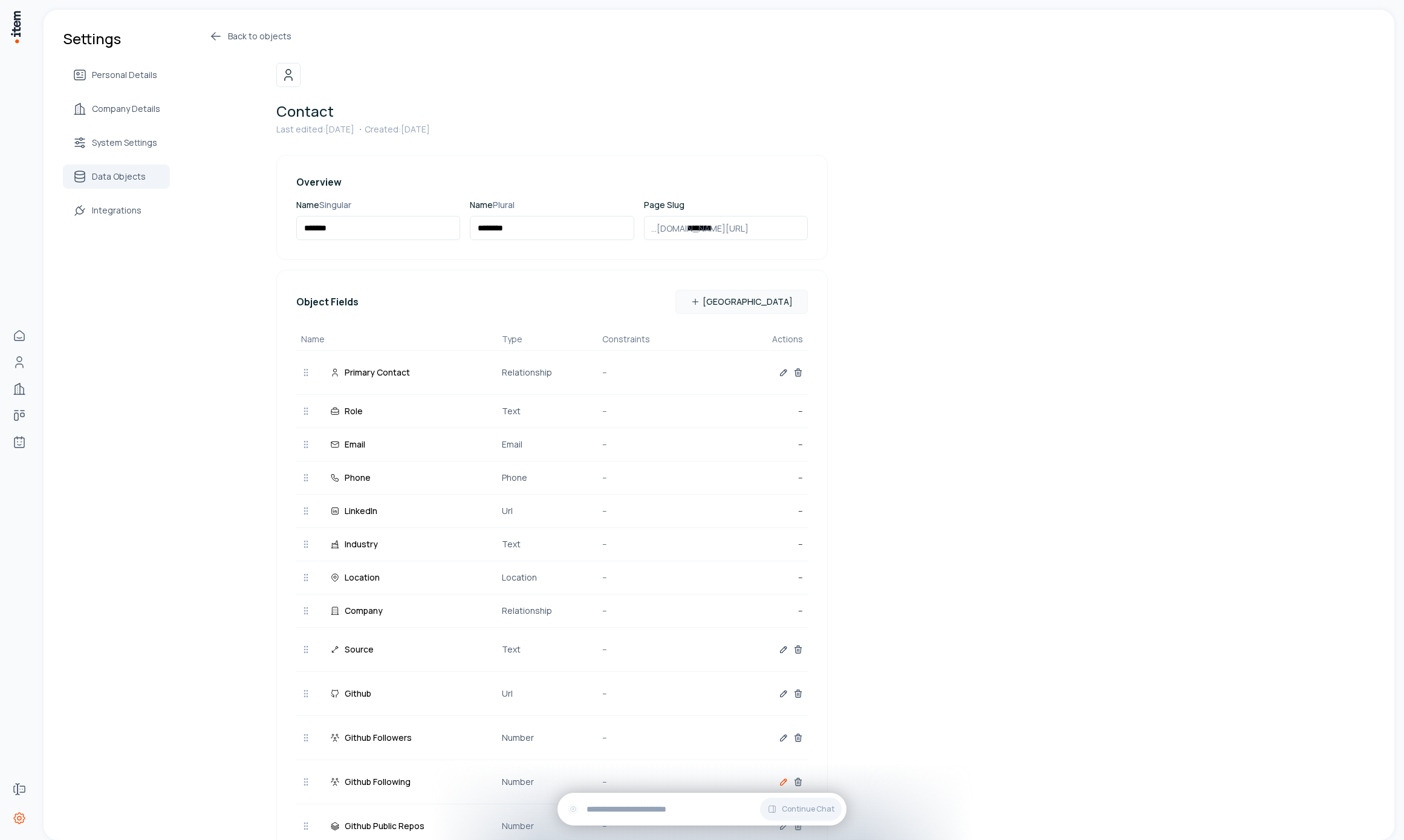
scroll to position [168, 0]
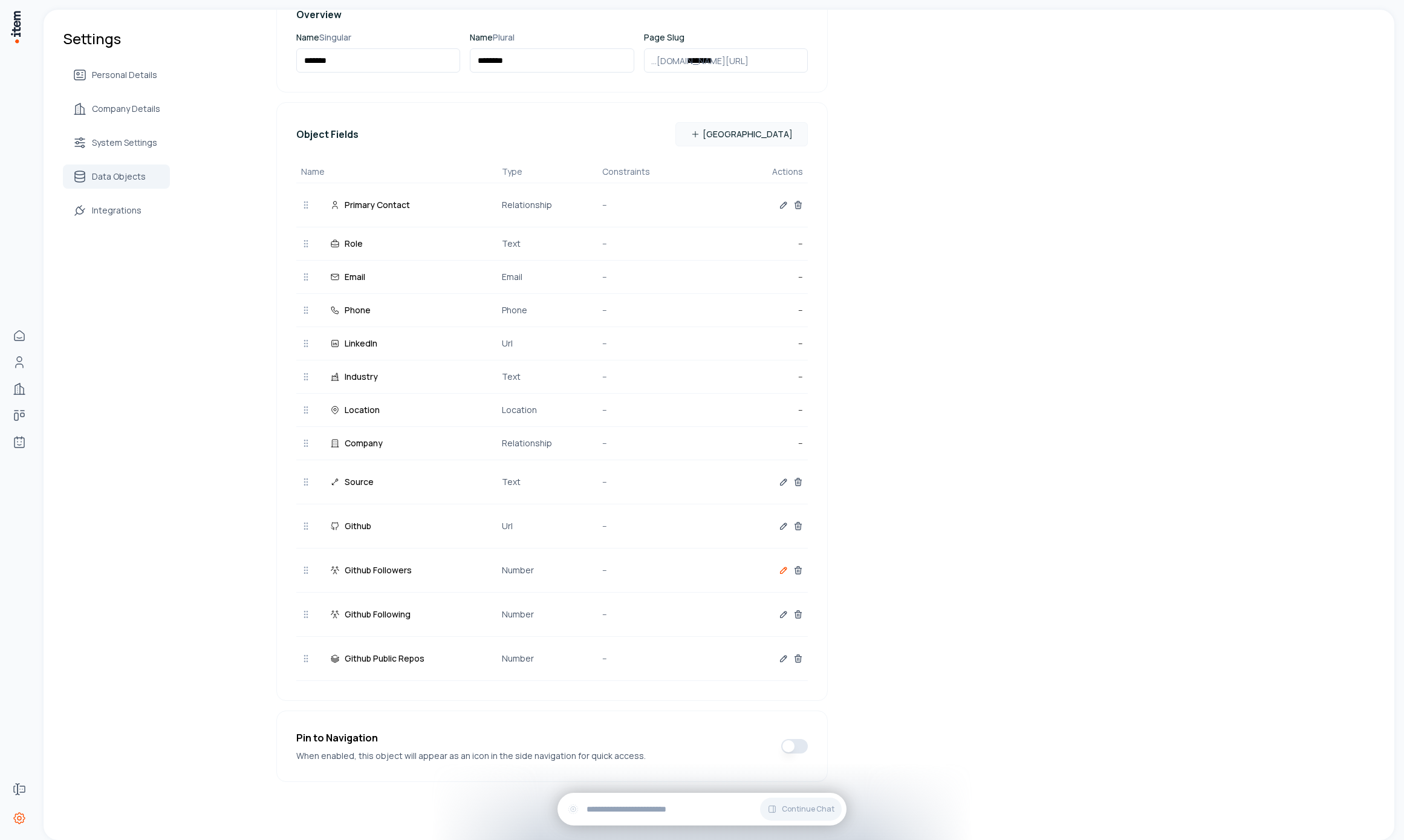
click at [782, 577] on button "button" at bounding box center [783, 570] width 10 height 24
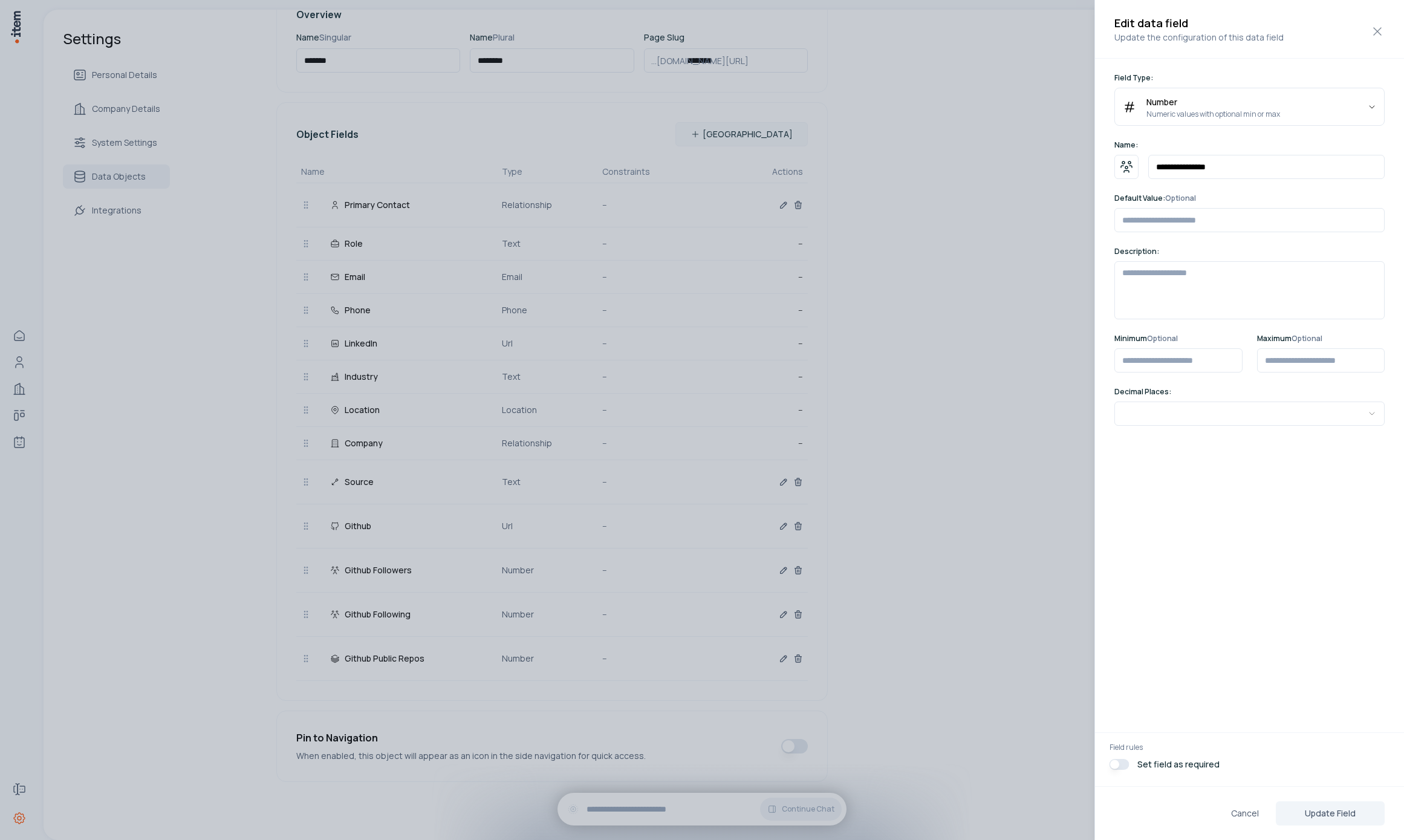
click at [898, 569] on div at bounding box center [702, 420] width 1404 height 840
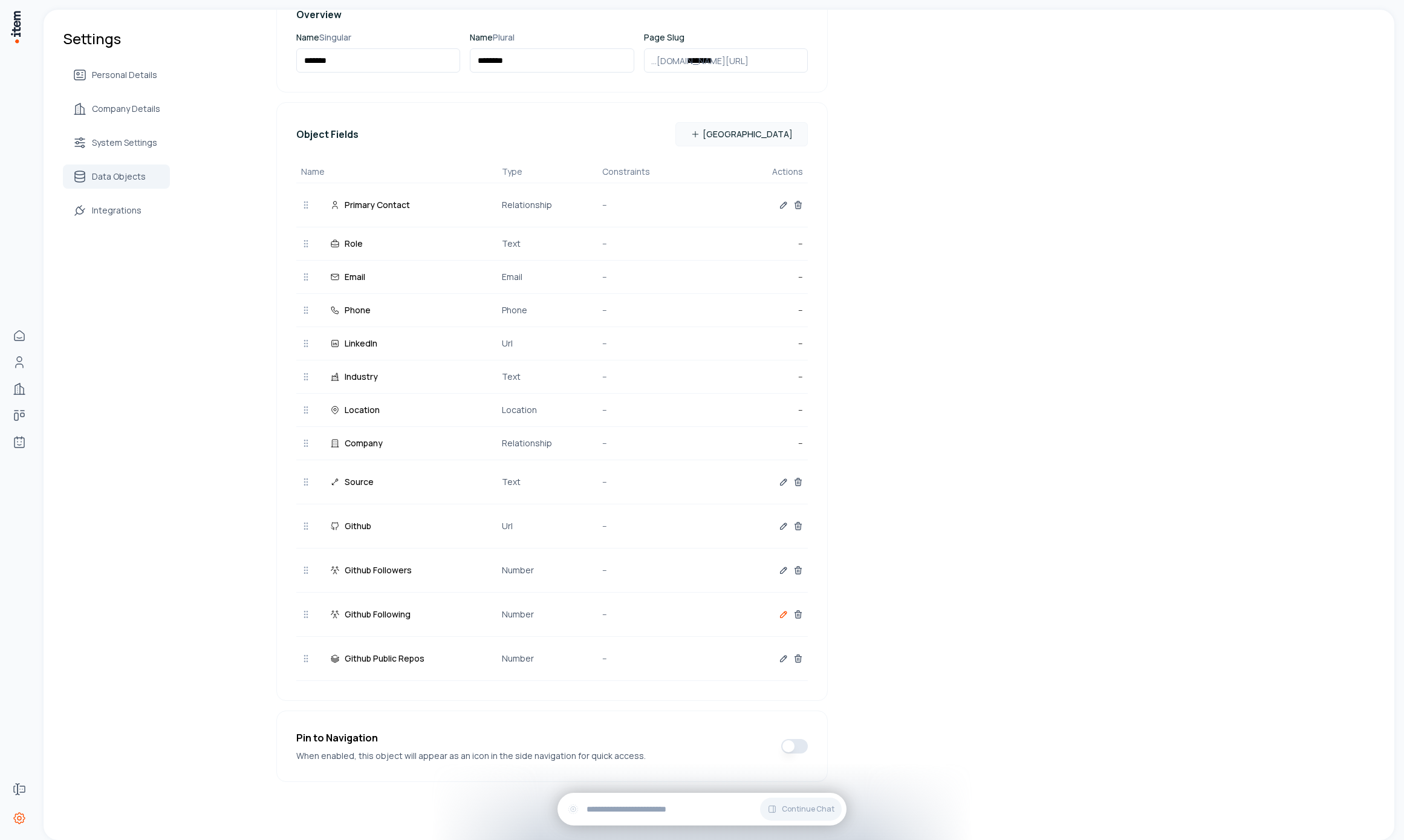
click at [779, 610] on icon "button" at bounding box center [783, 614] width 10 height 10
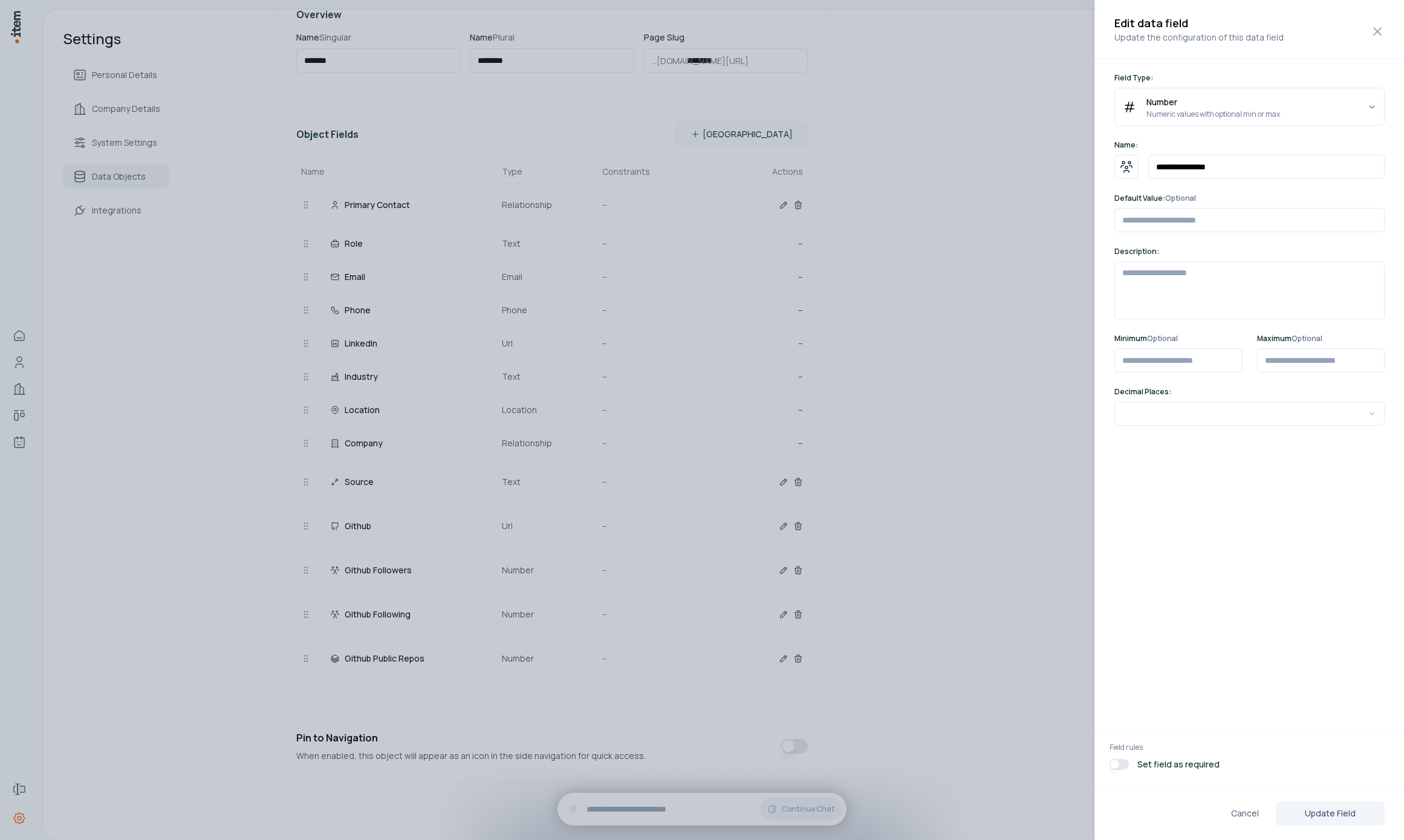
click at [913, 582] on div at bounding box center [702, 420] width 1404 height 840
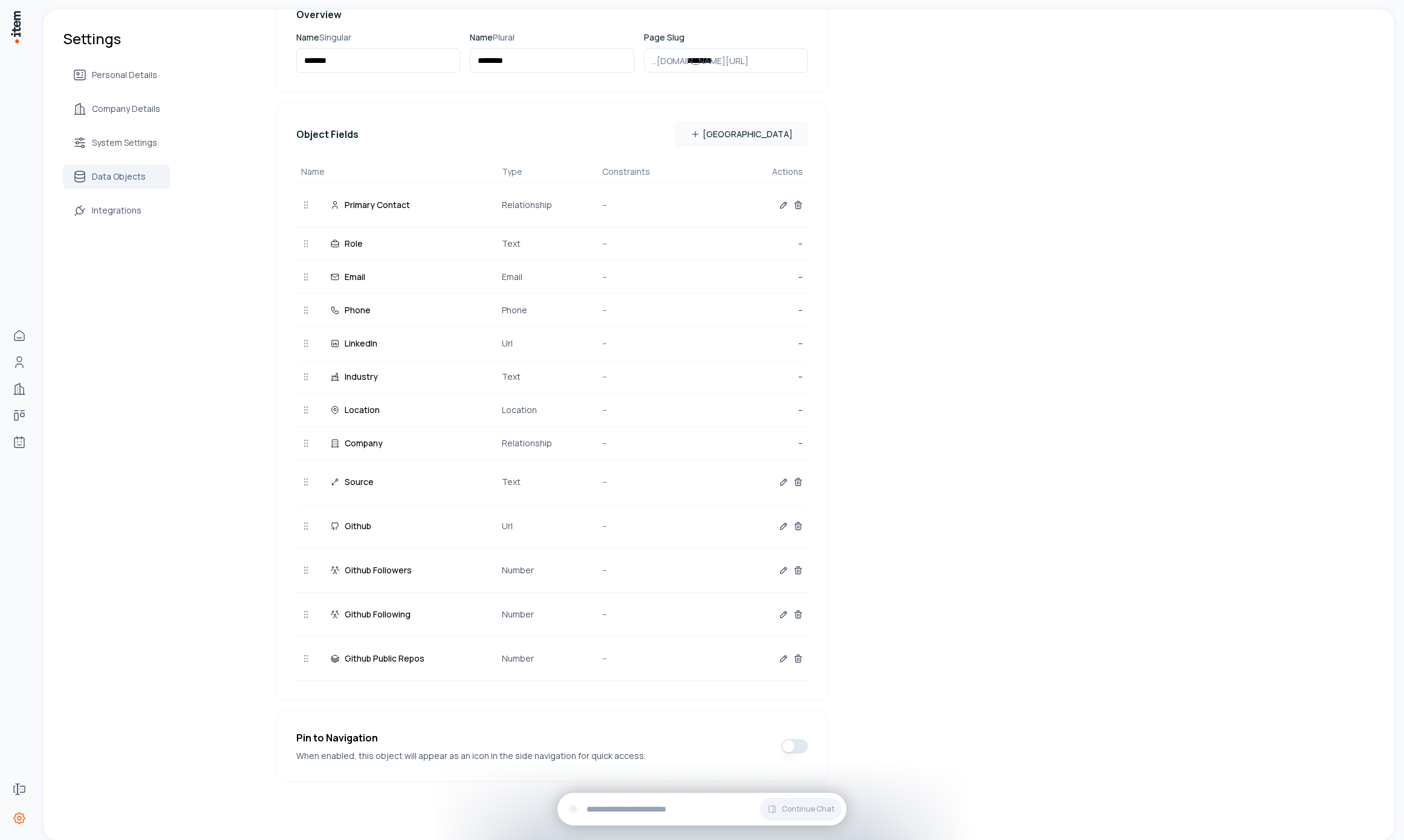
click at [776, 657] on div at bounding box center [752, 658] width 100 height 24
click at [779, 659] on icon "button" at bounding box center [783, 657] width 10 height 10
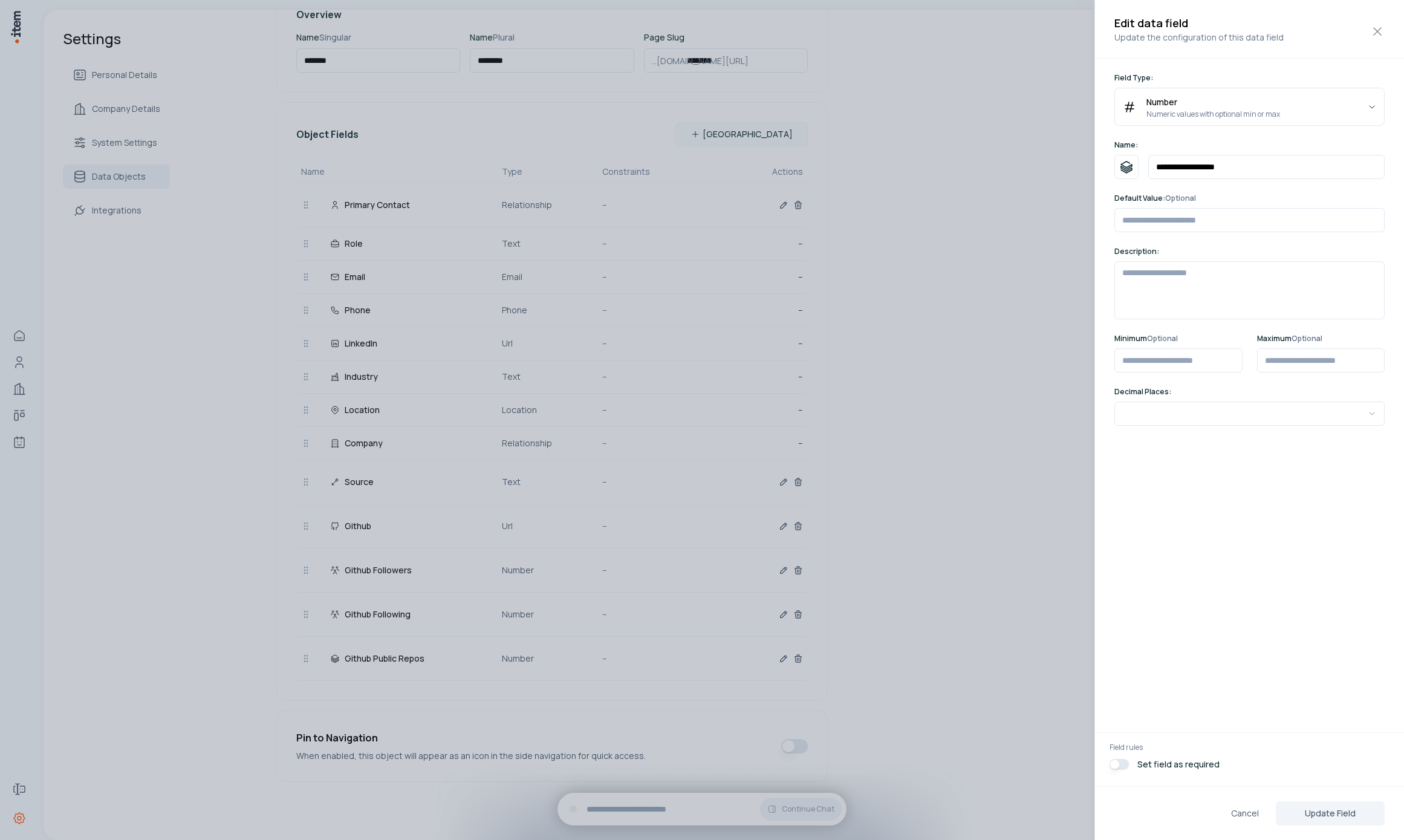
click at [968, 500] on div at bounding box center [702, 420] width 1404 height 840
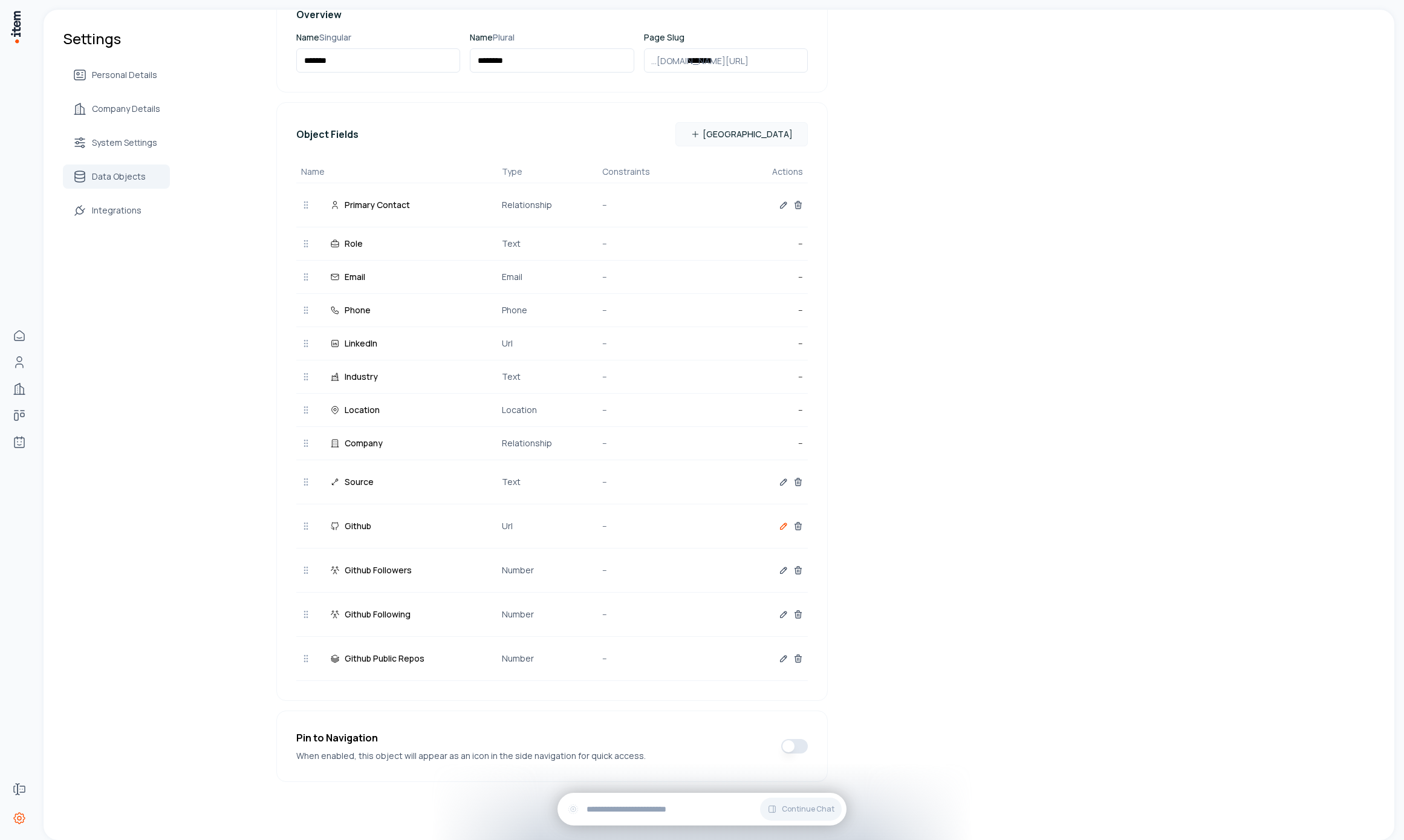
click at [779, 524] on icon "button" at bounding box center [783, 525] width 10 height 10
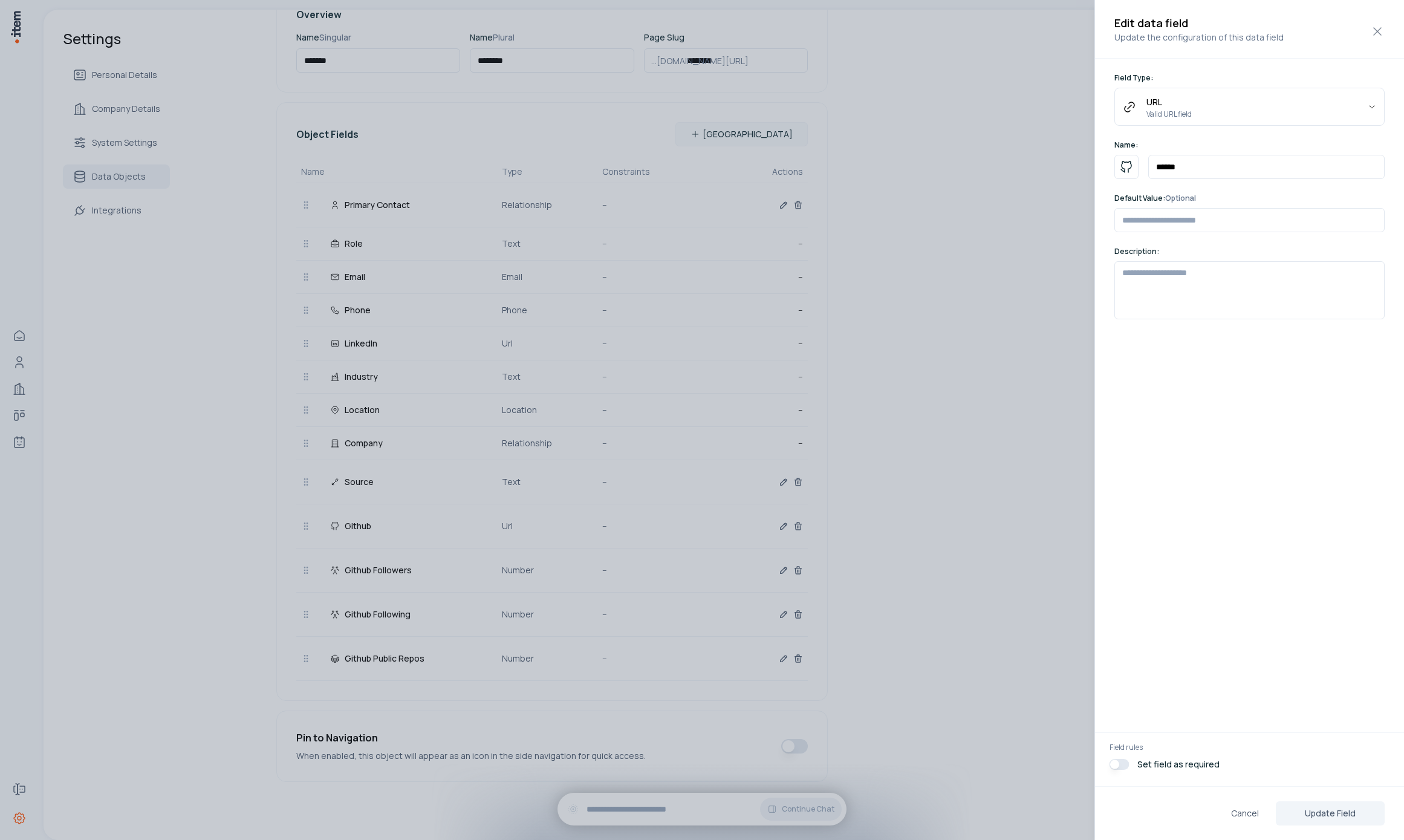
click at [1018, 449] on div at bounding box center [702, 420] width 1404 height 840
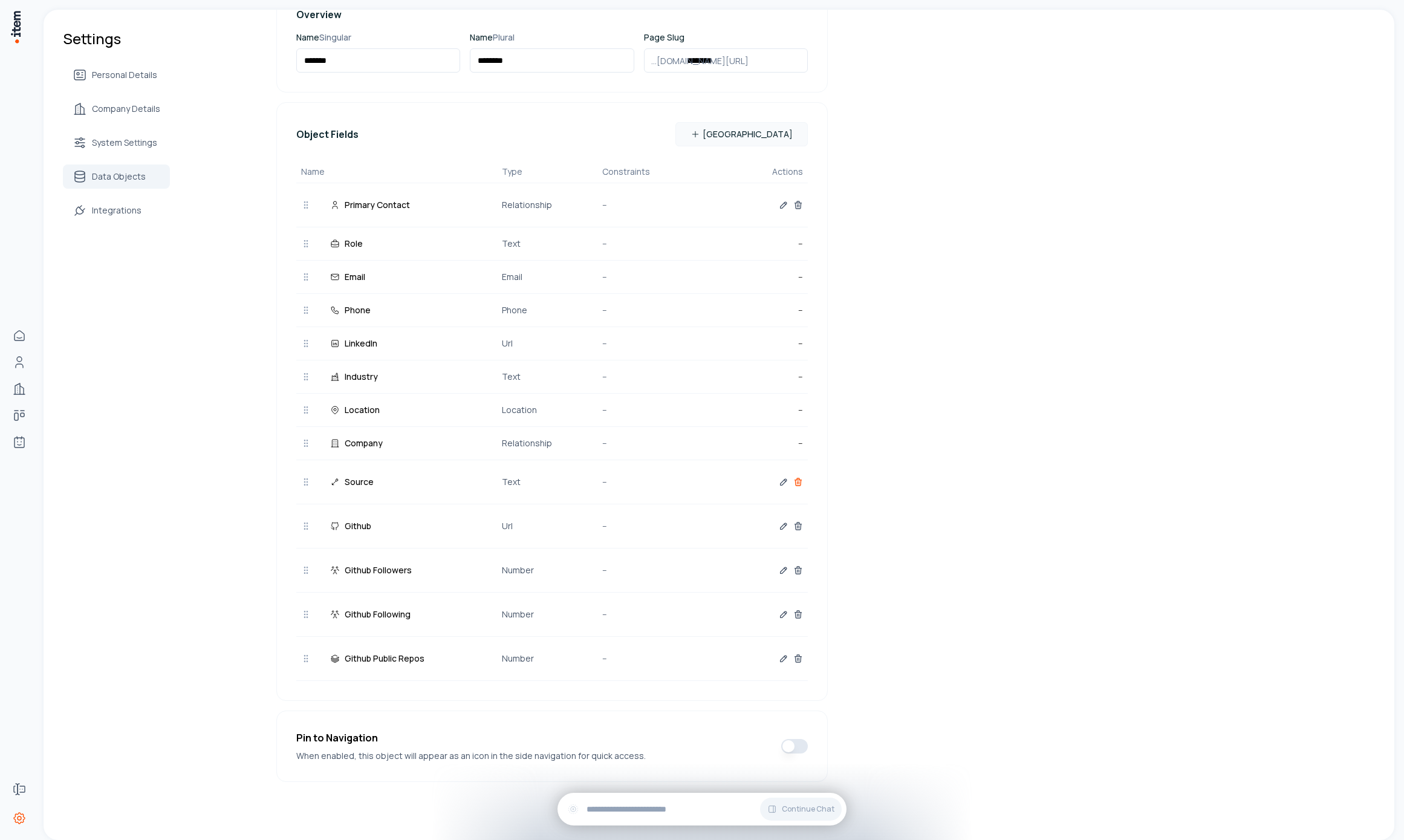
click at [793, 477] on icon "button" at bounding box center [798, 481] width 10 height 10
click at [782, 477] on icon "button" at bounding box center [783, 481] width 10 height 10
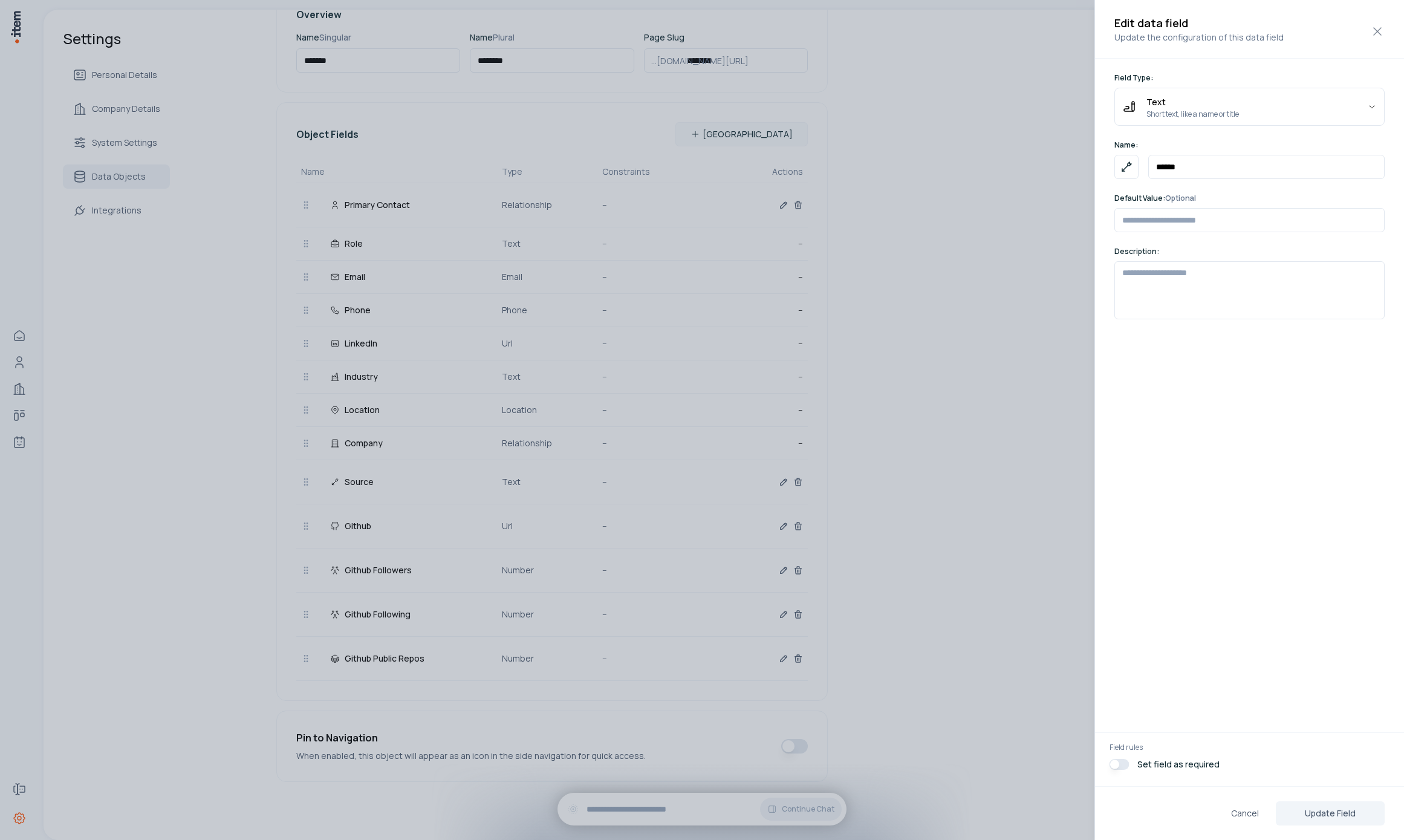
click at [960, 430] on div at bounding box center [702, 420] width 1404 height 840
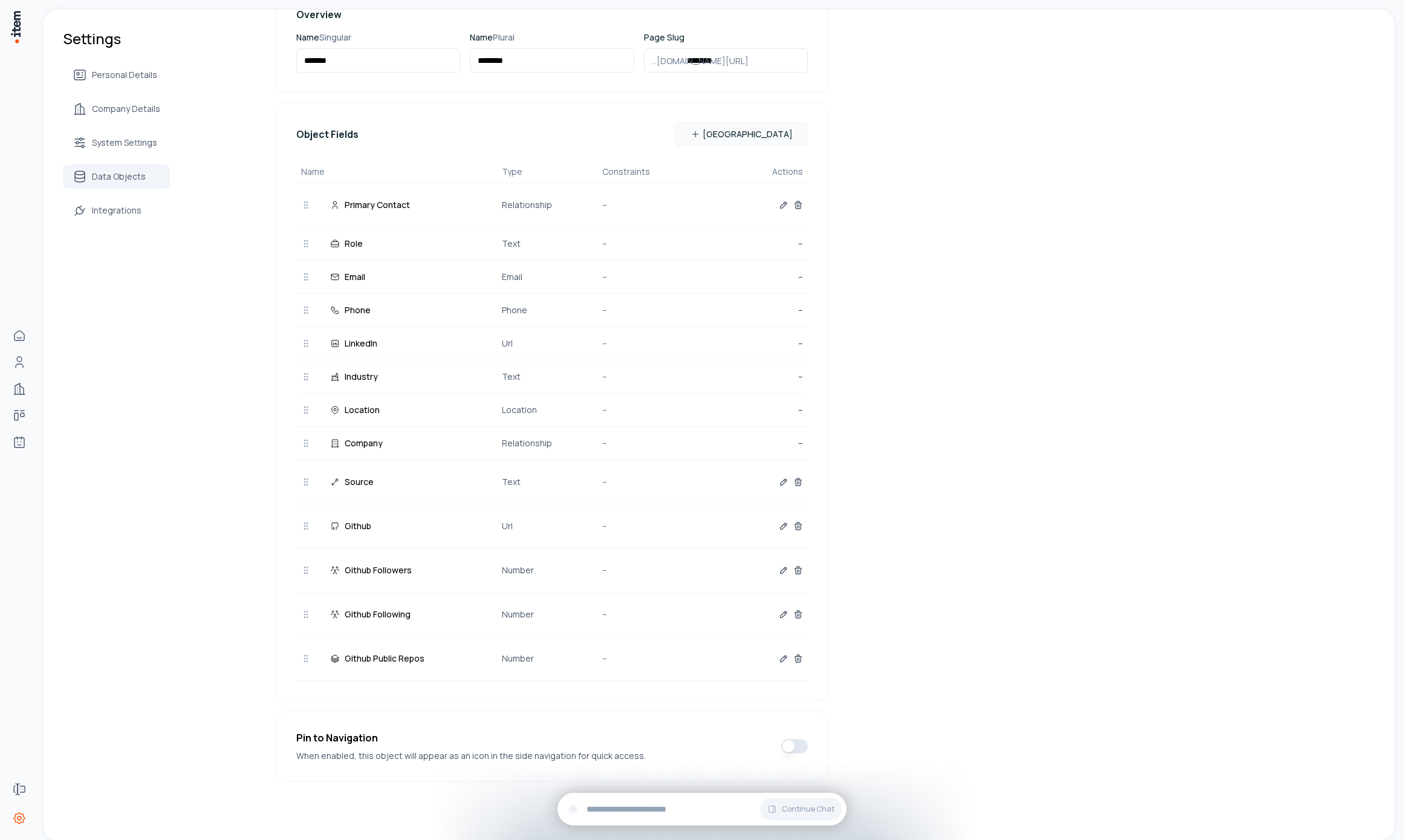
scroll to position [0, 0]
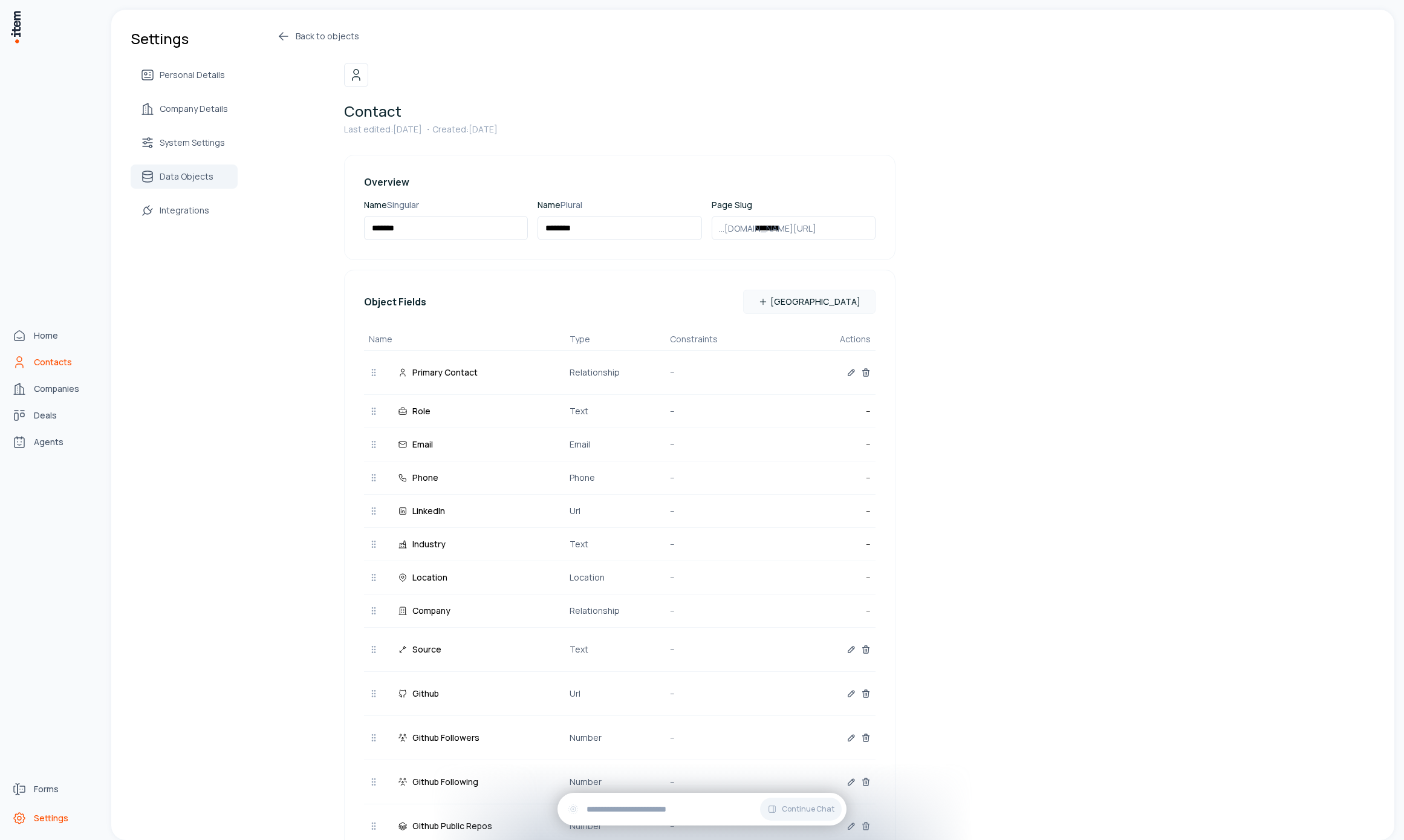
click at [30, 361] on link "Contacts" at bounding box center [53, 362] width 92 height 24
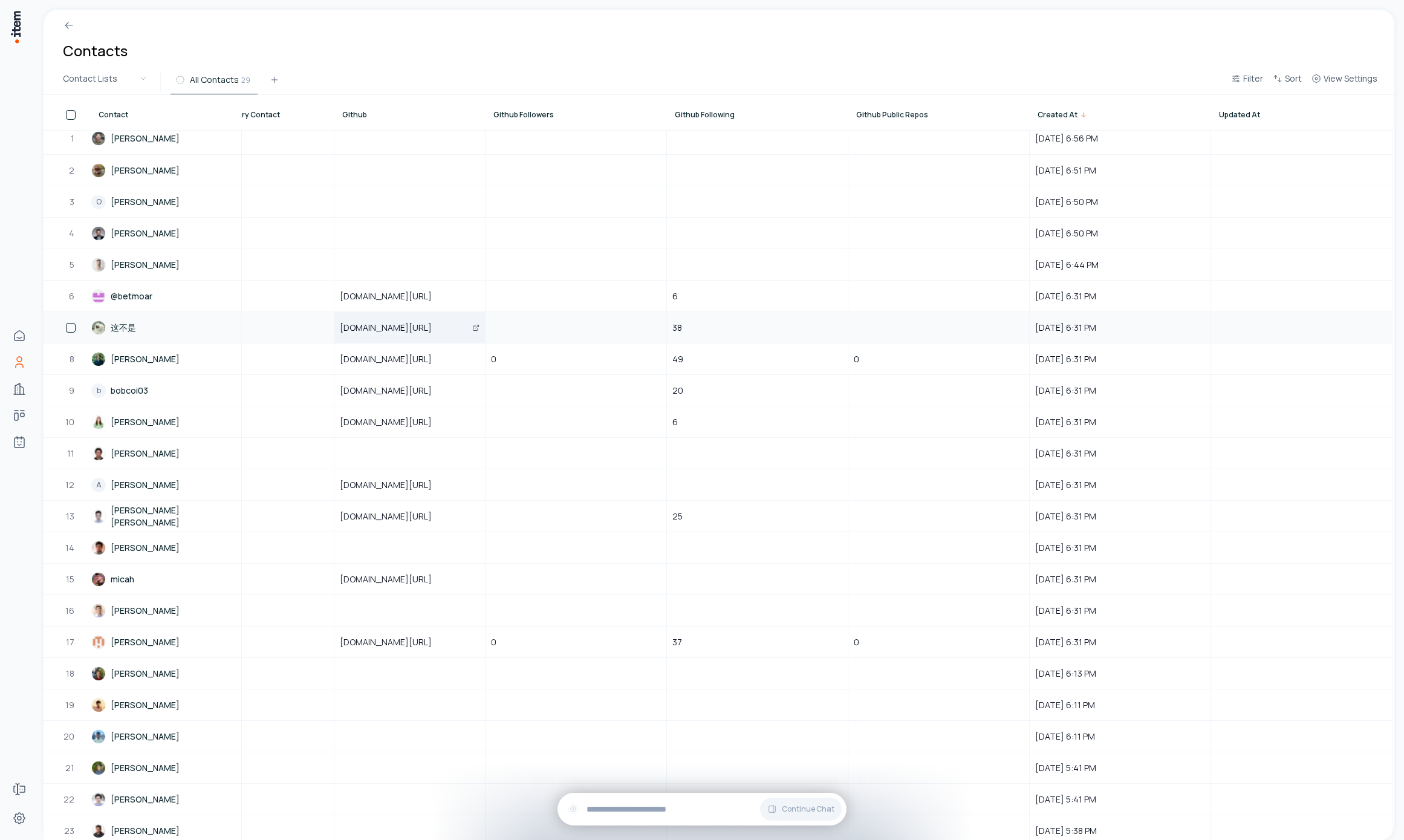
scroll to position [0, 1217]
